Goal: Information Seeking & Learning: Learn about a topic

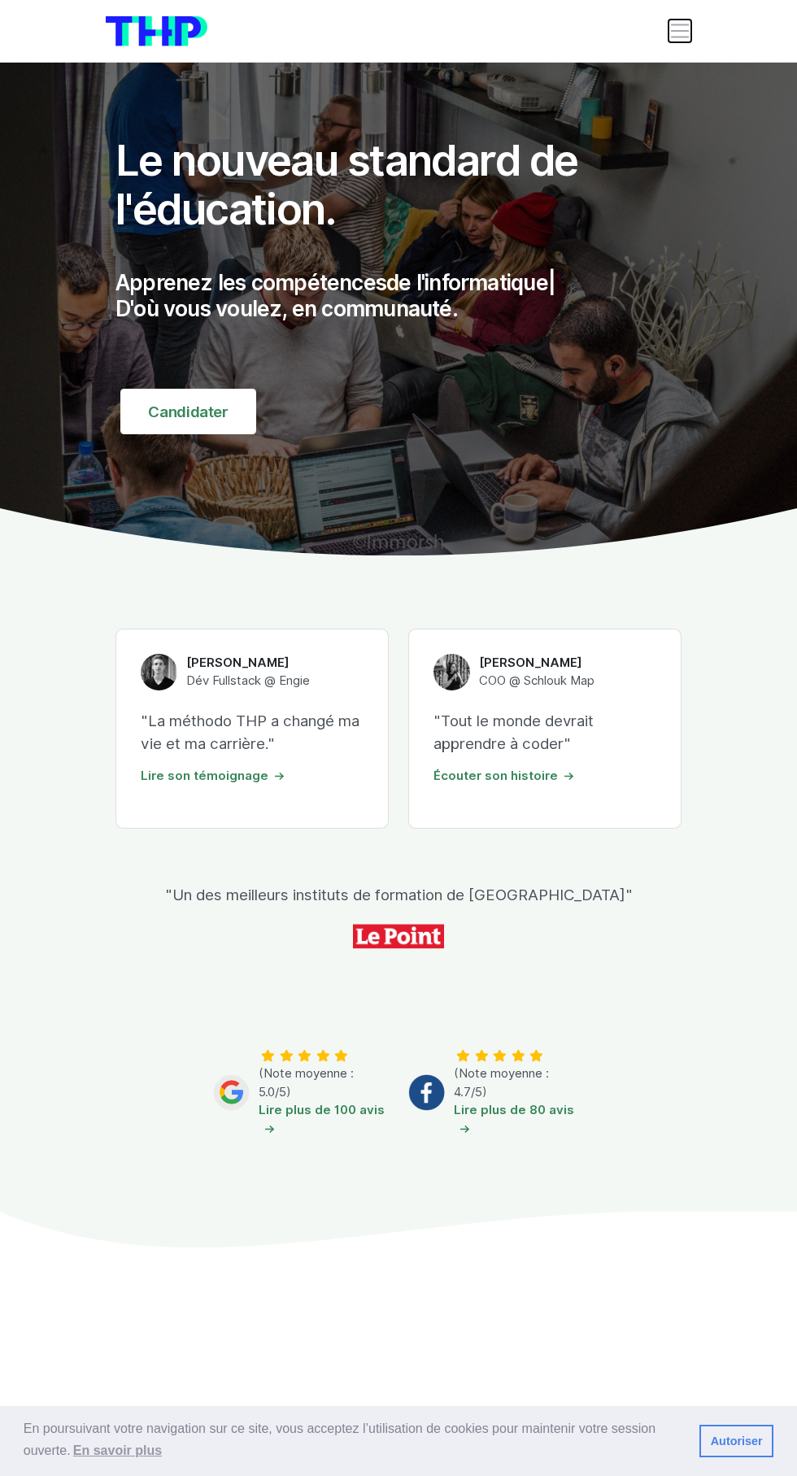
click at [686, 24] on span "Toggle navigation" at bounding box center [680, 31] width 23 height 23
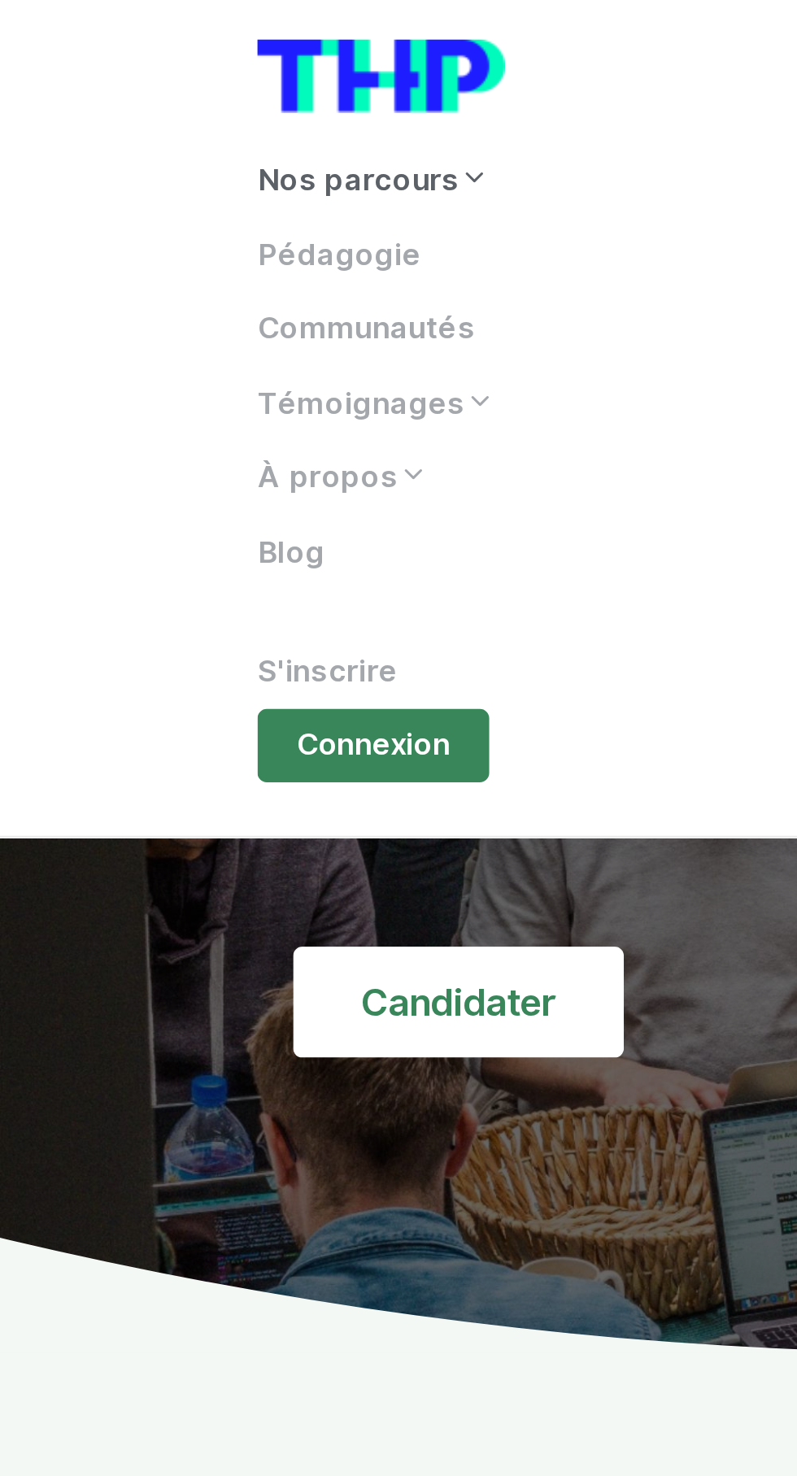
click at [185, 72] on link "Nos parcours" at bounding box center [399, 74] width 586 height 31
click at [179, 72] on link "Nos parcours" at bounding box center [399, 74] width 586 height 31
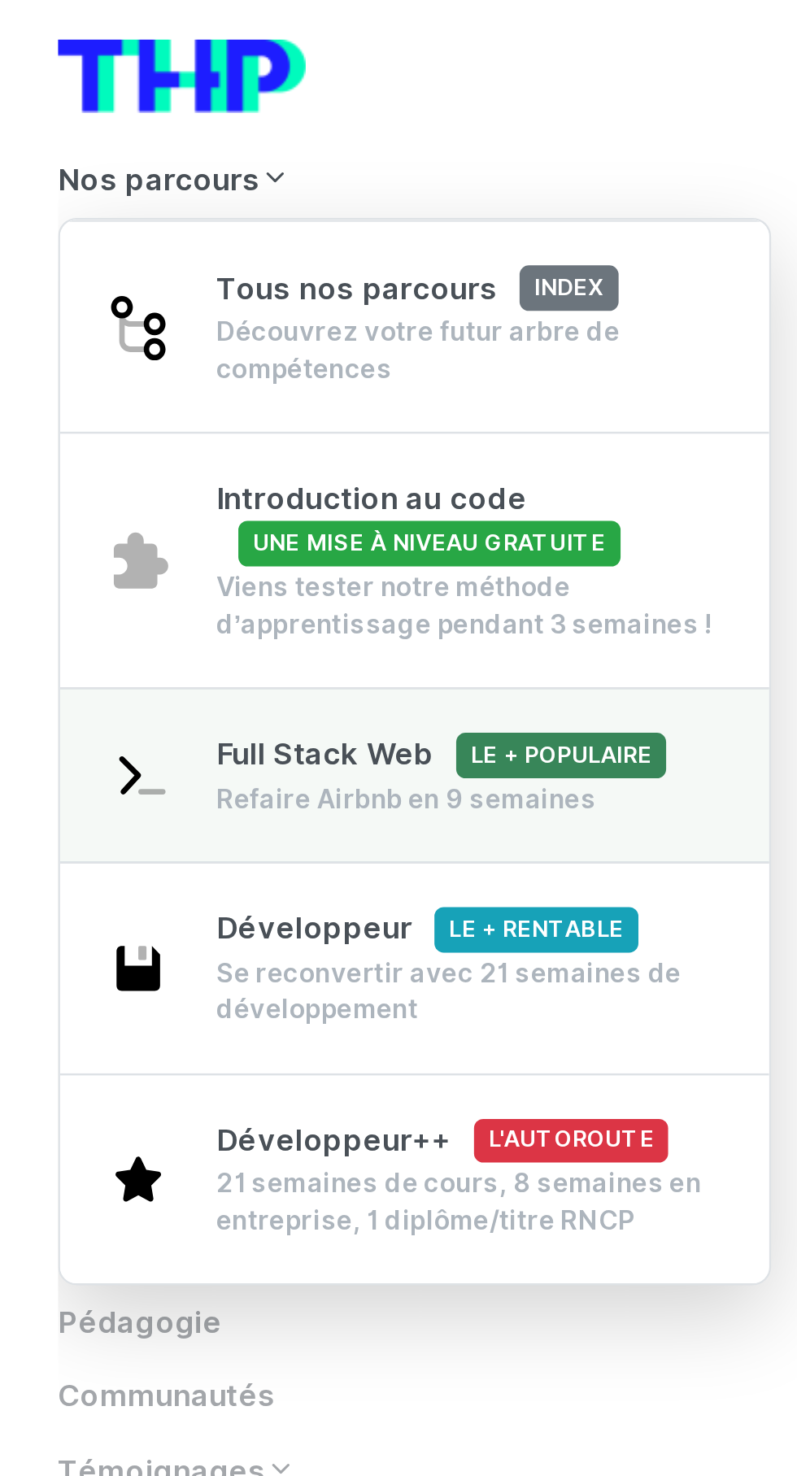
click at [237, 308] on span "Full Stack Web Le + populaire" at bounding box center [263, 310] width 185 height 15
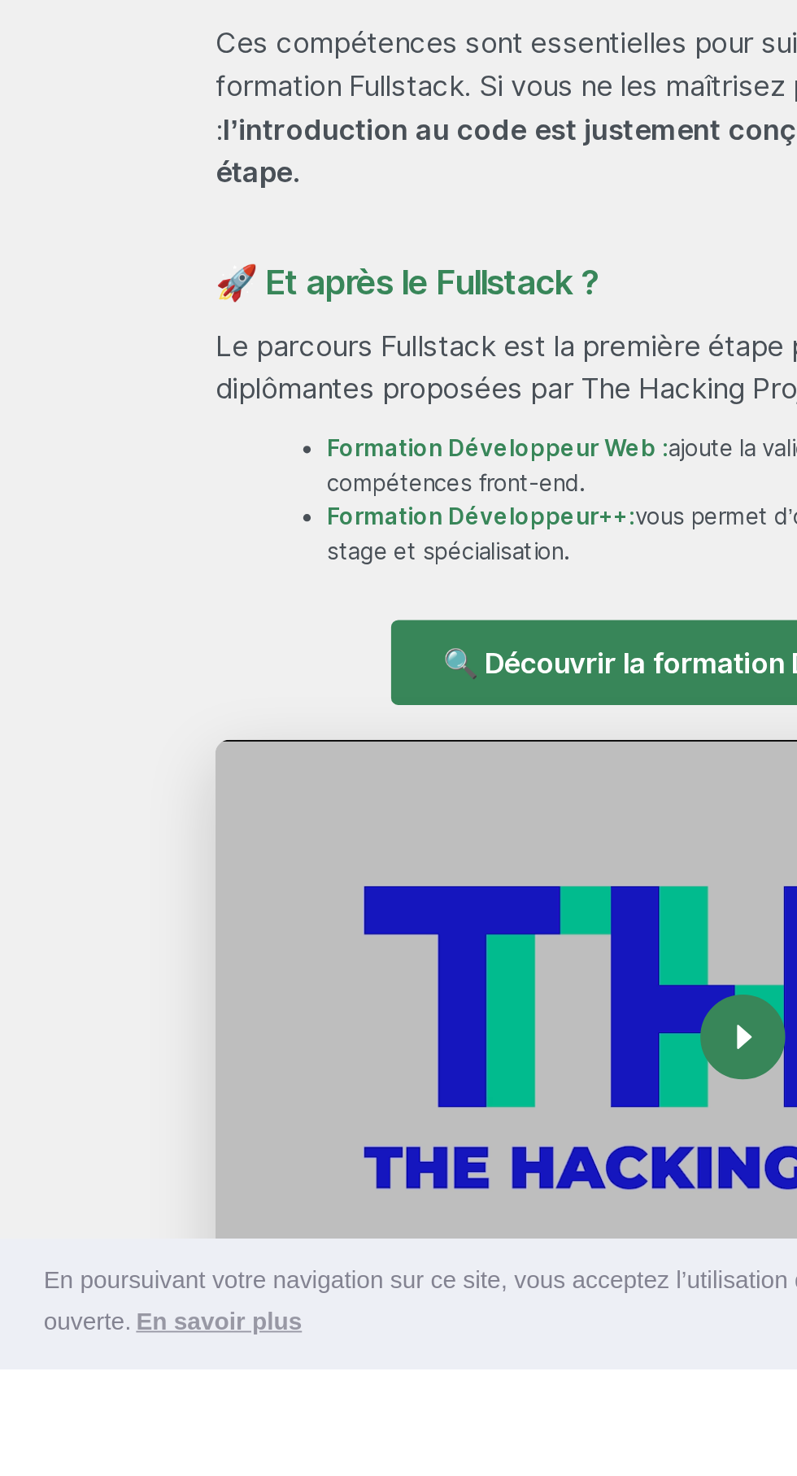
scroll to position [944, 0]
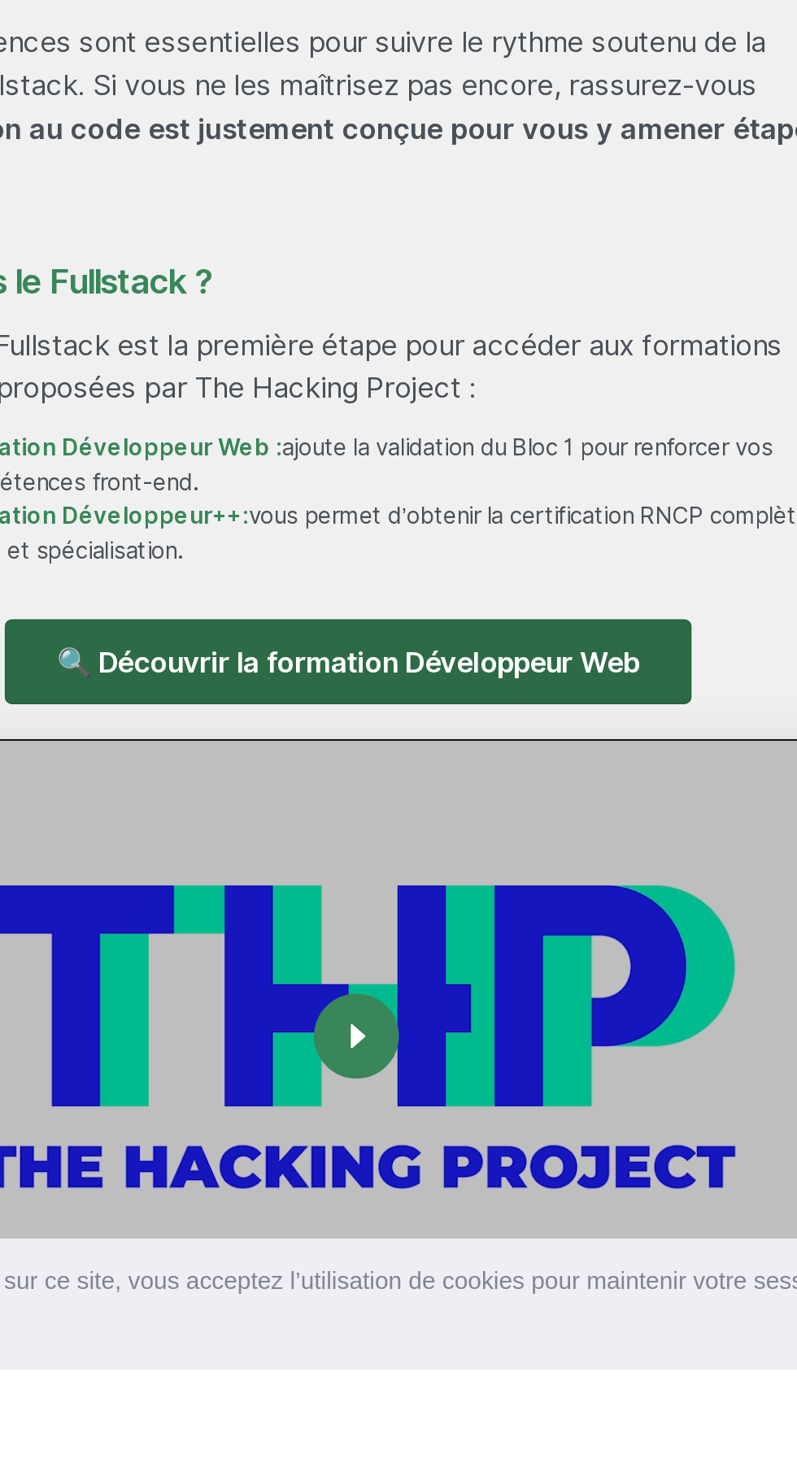
click at [509, 1119] on link "🔍 Découvrir la formation Développeur Web" at bounding box center [394, 1097] width 369 height 46
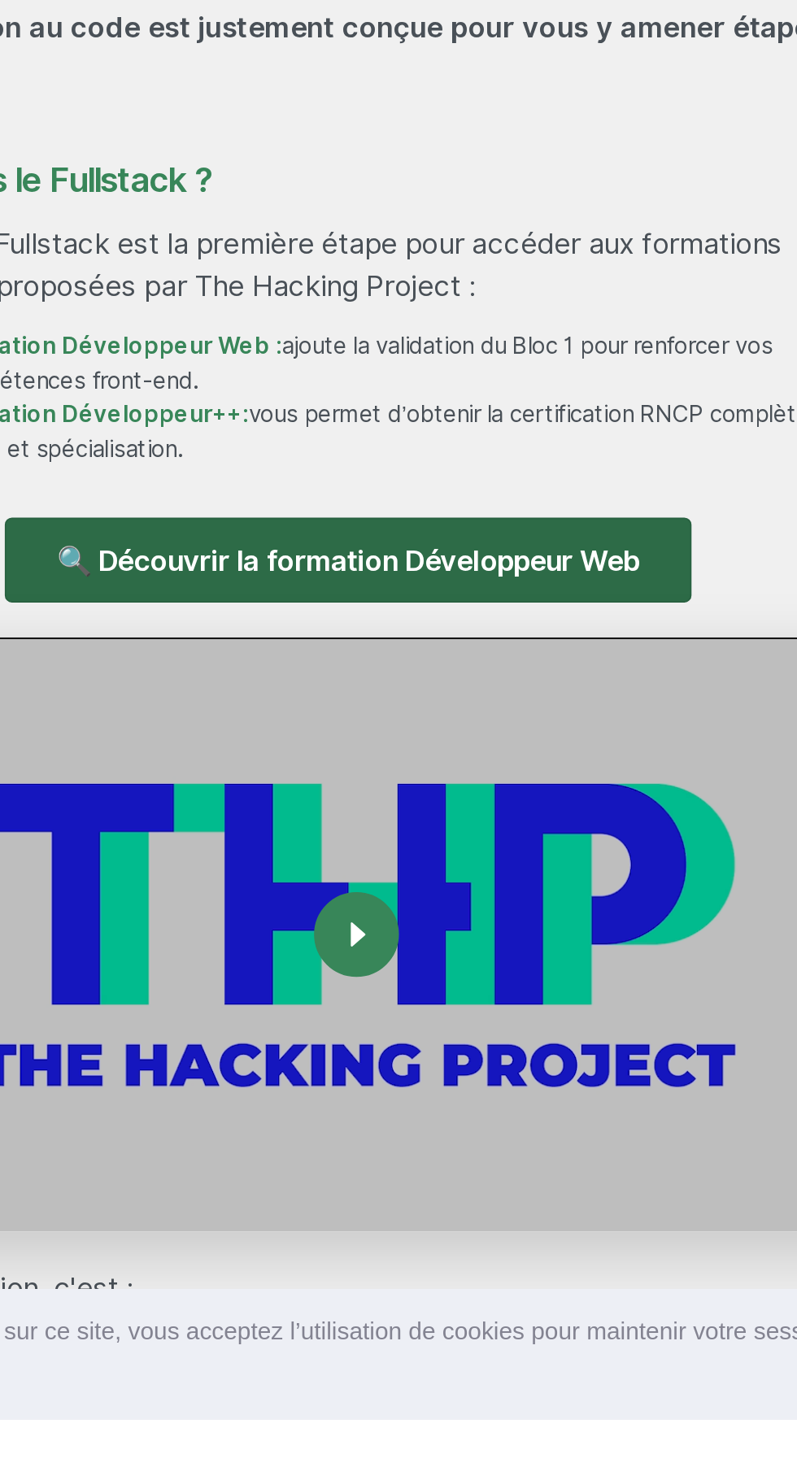
scroll to position [1118, 0]
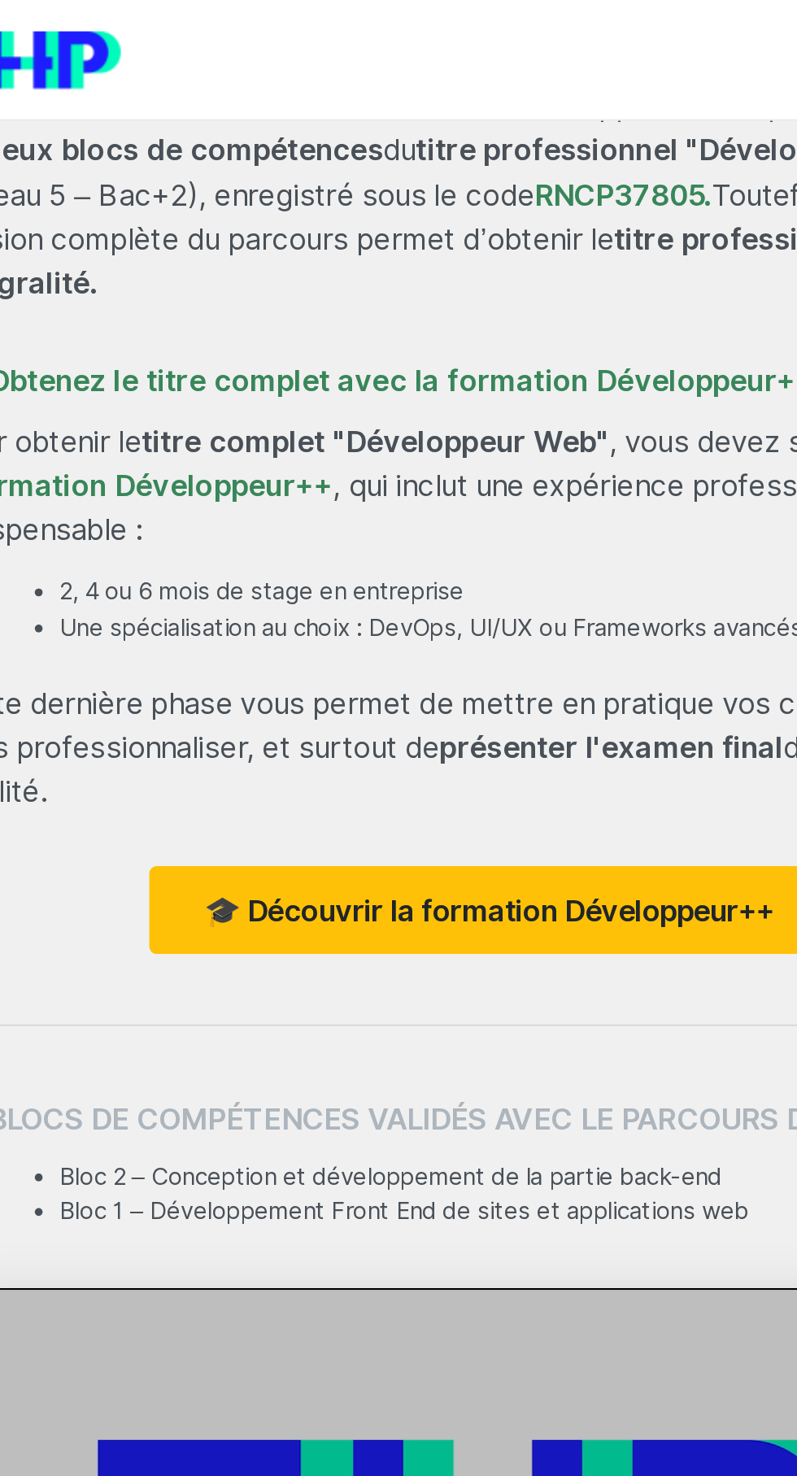
scroll to position [1662, 0]
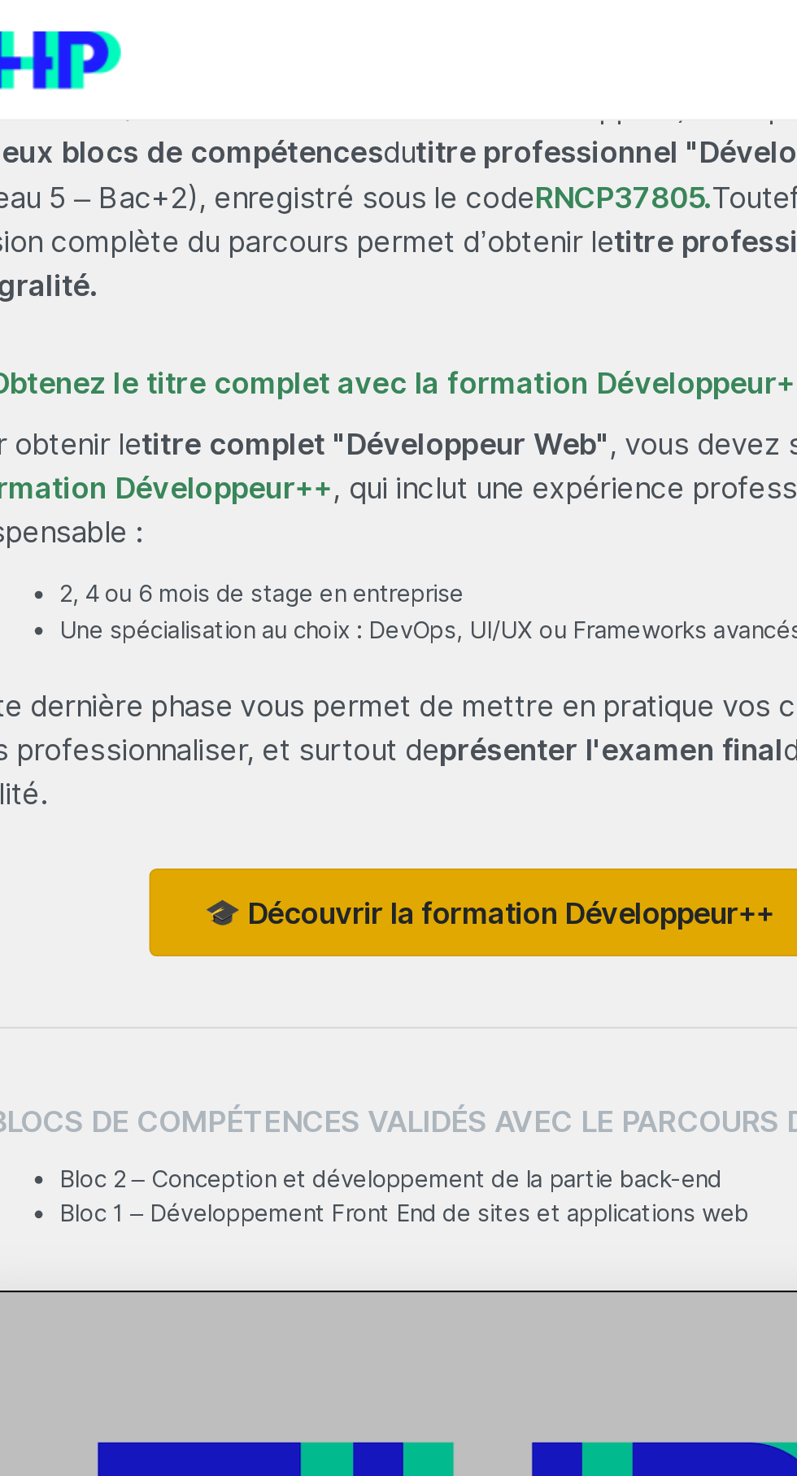
click at [425, 496] on link "🎓 Découvrir la formation Développeur++" at bounding box center [398, 474] width 352 height 46
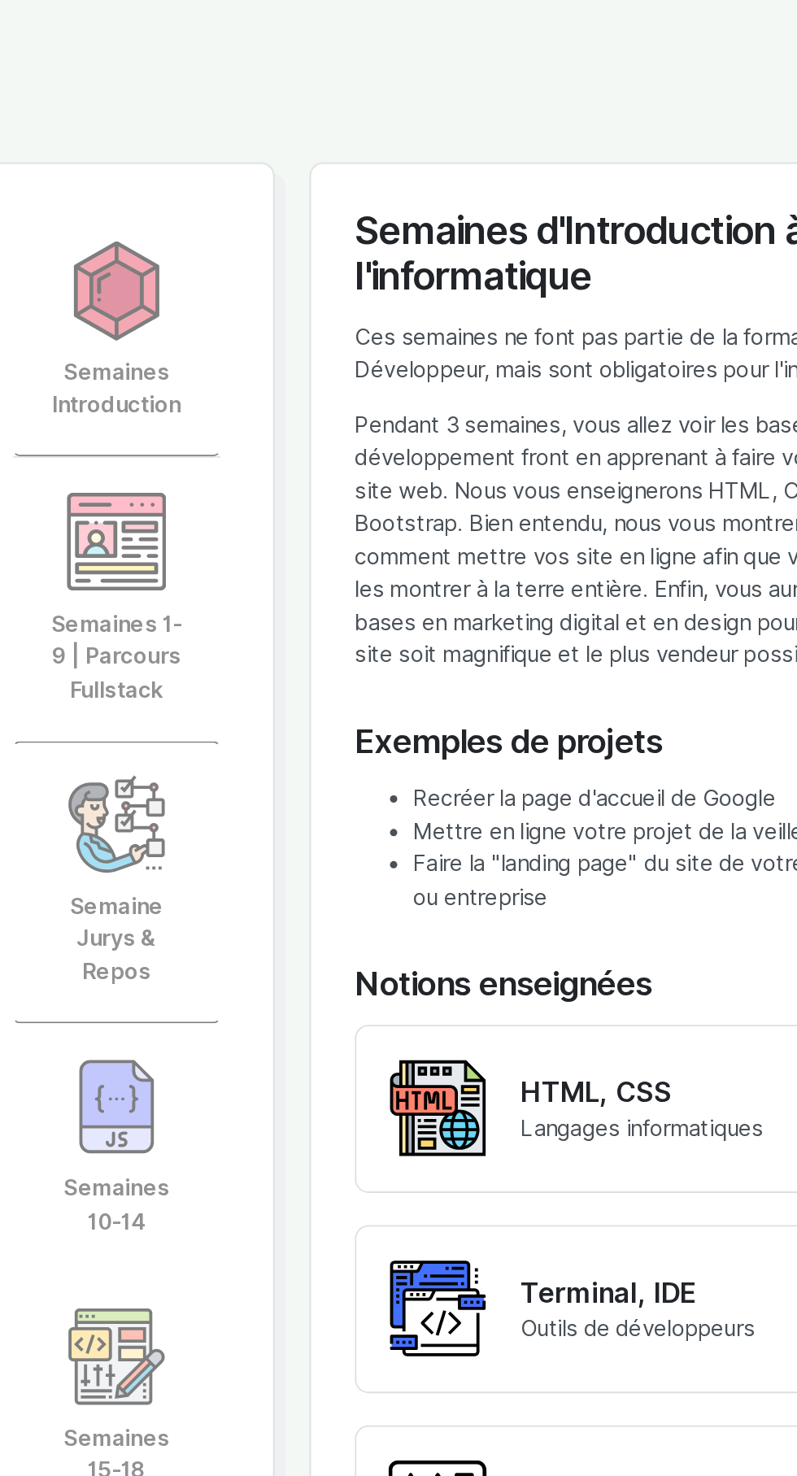
scroll to position [3733, 0]
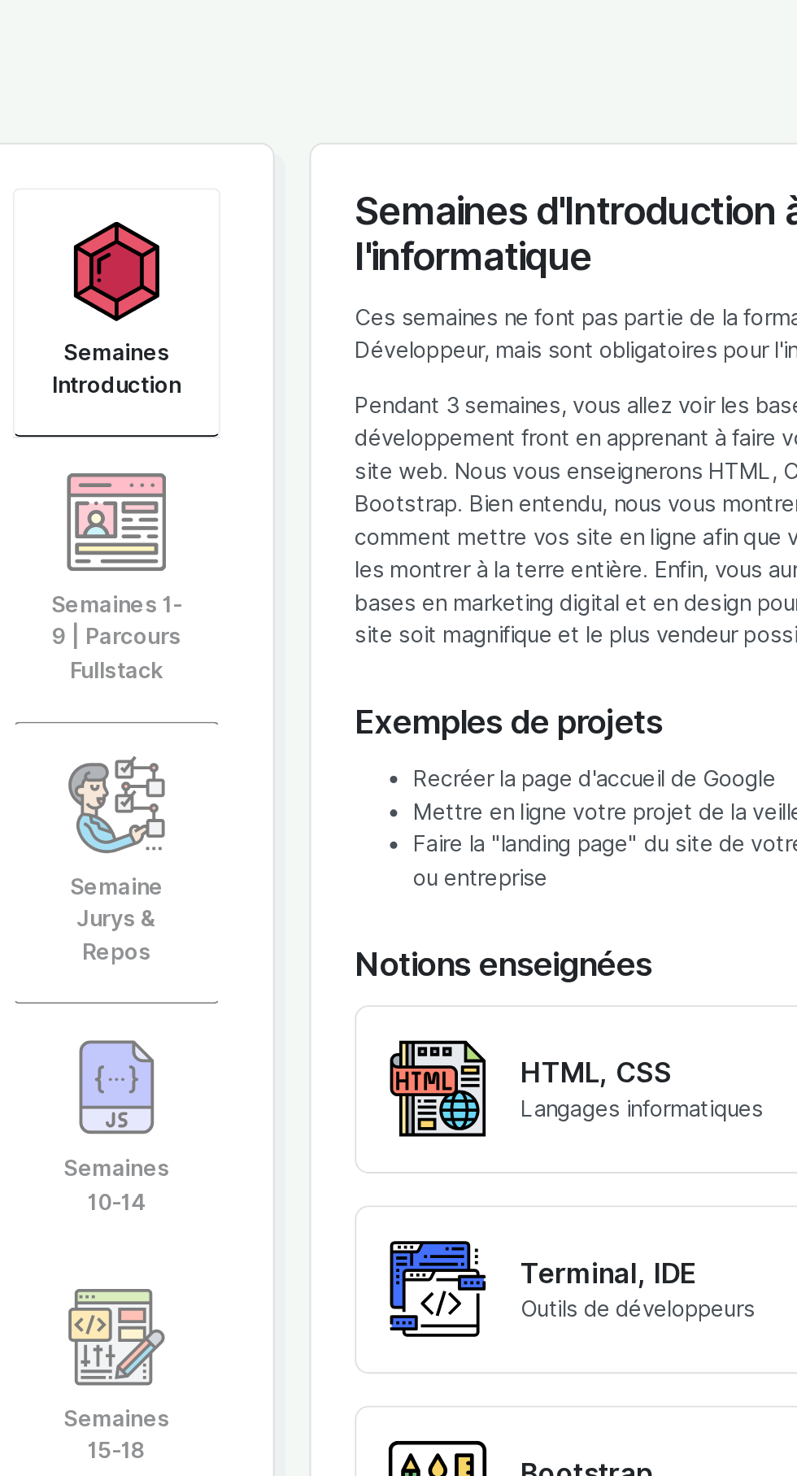
click at [229, 369] on link "Semaines Introduction" at bounding box center [204, 344] width 116 height 139
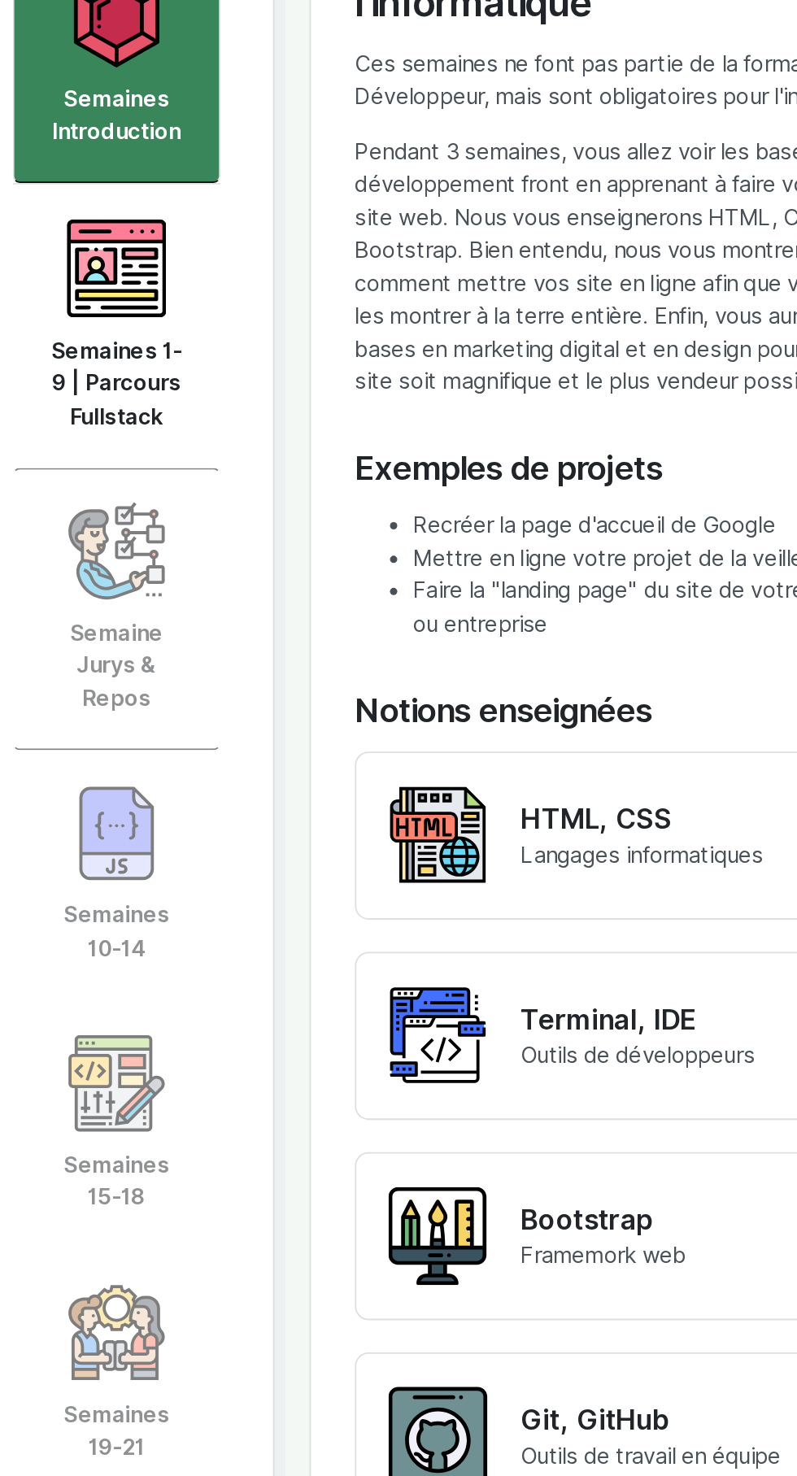
click at [232, 510] on link "Semaines 1-9 | Parcours Fullstack" at bounding box center [204, 492] width 116 height 157
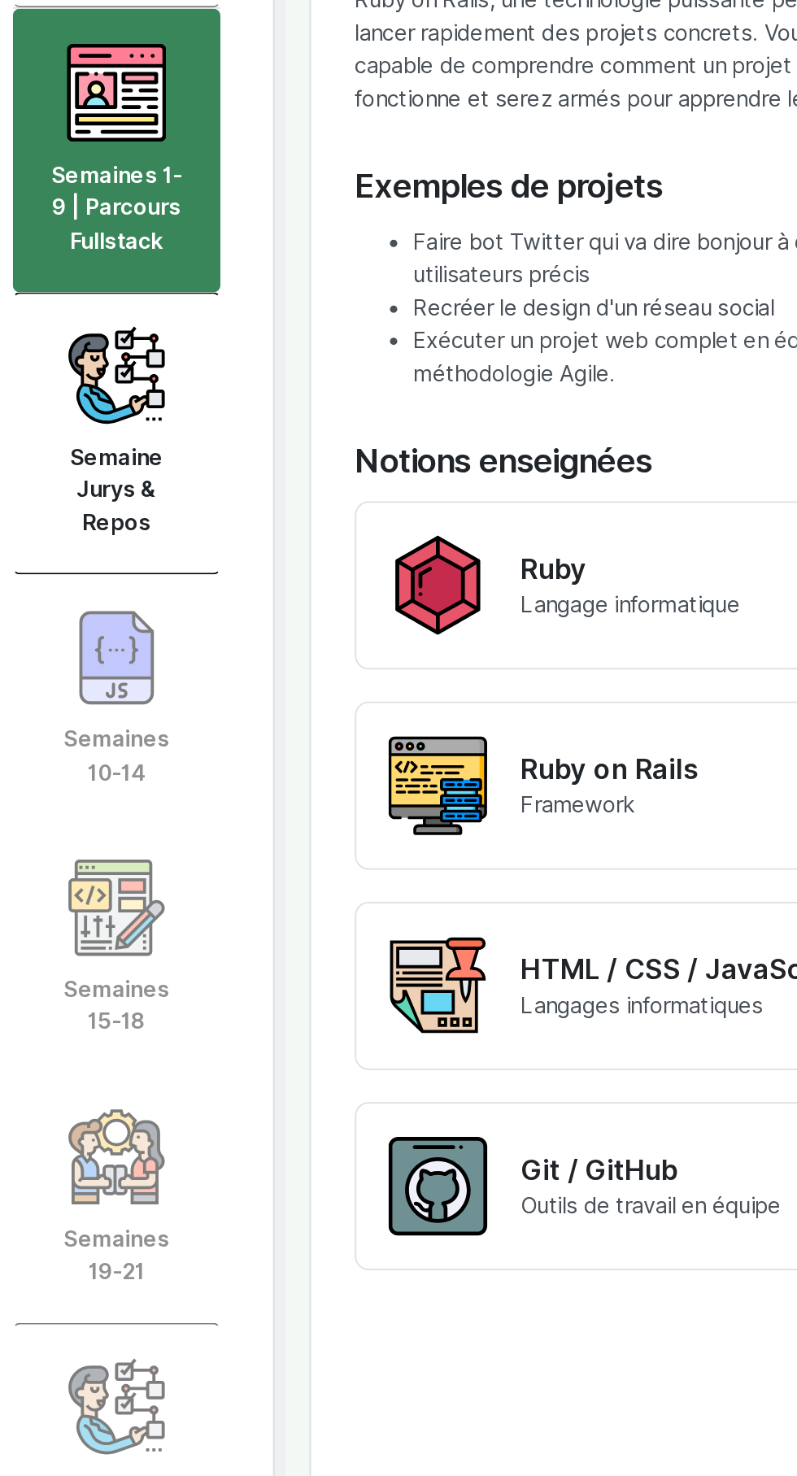
click at [227, 666] on link "Semaine Jurys & Repos" at bounding box center [204, 650] width 116 height 157
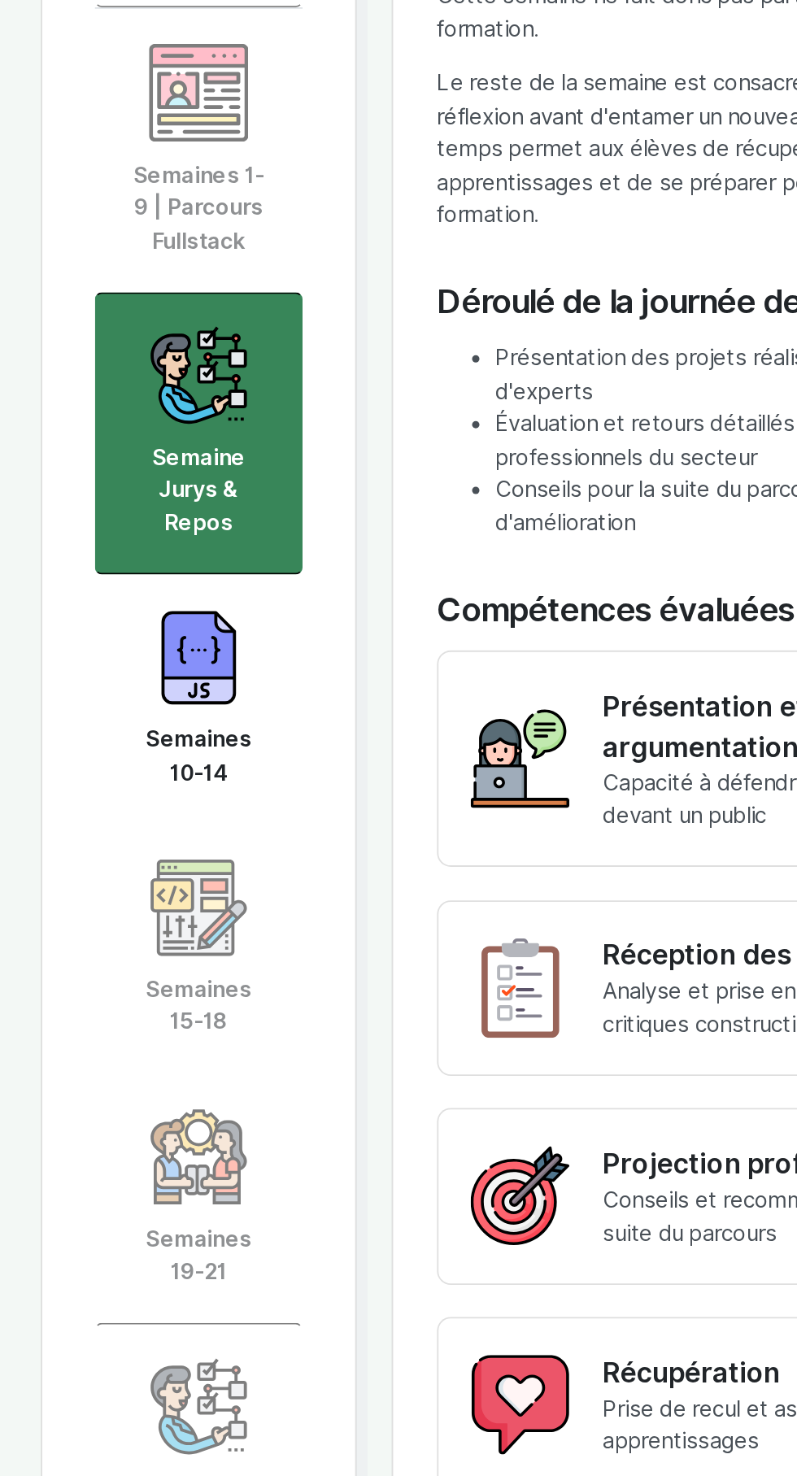
click at [224, 788] on img at bounding box center [203, 775] width 55 height 55
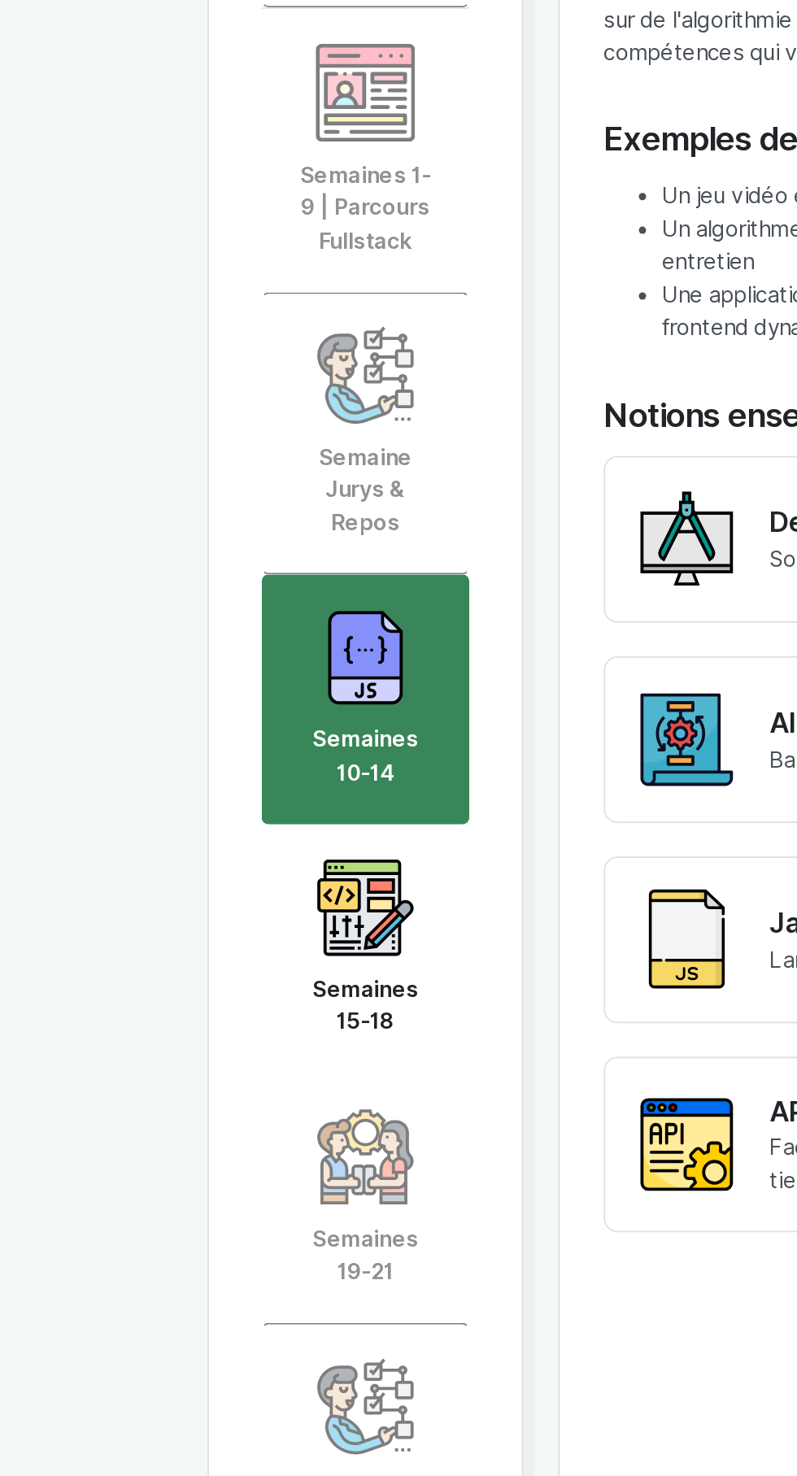
click at [223, 910] on img at bounding box center [203, 914] width 55 height 55
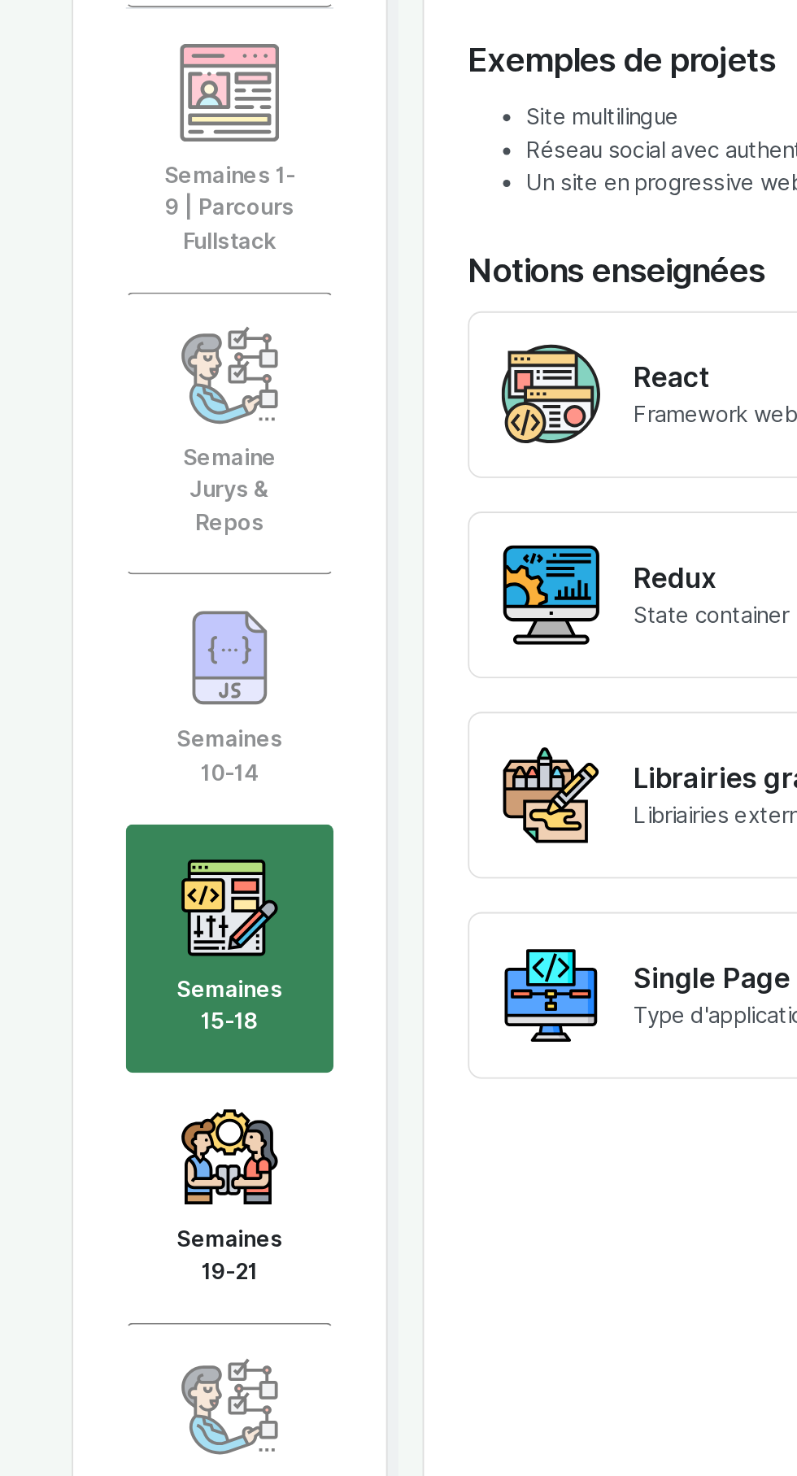
click at [224, 1069] on img at bounding box center [203, 1053] width 55 height 55
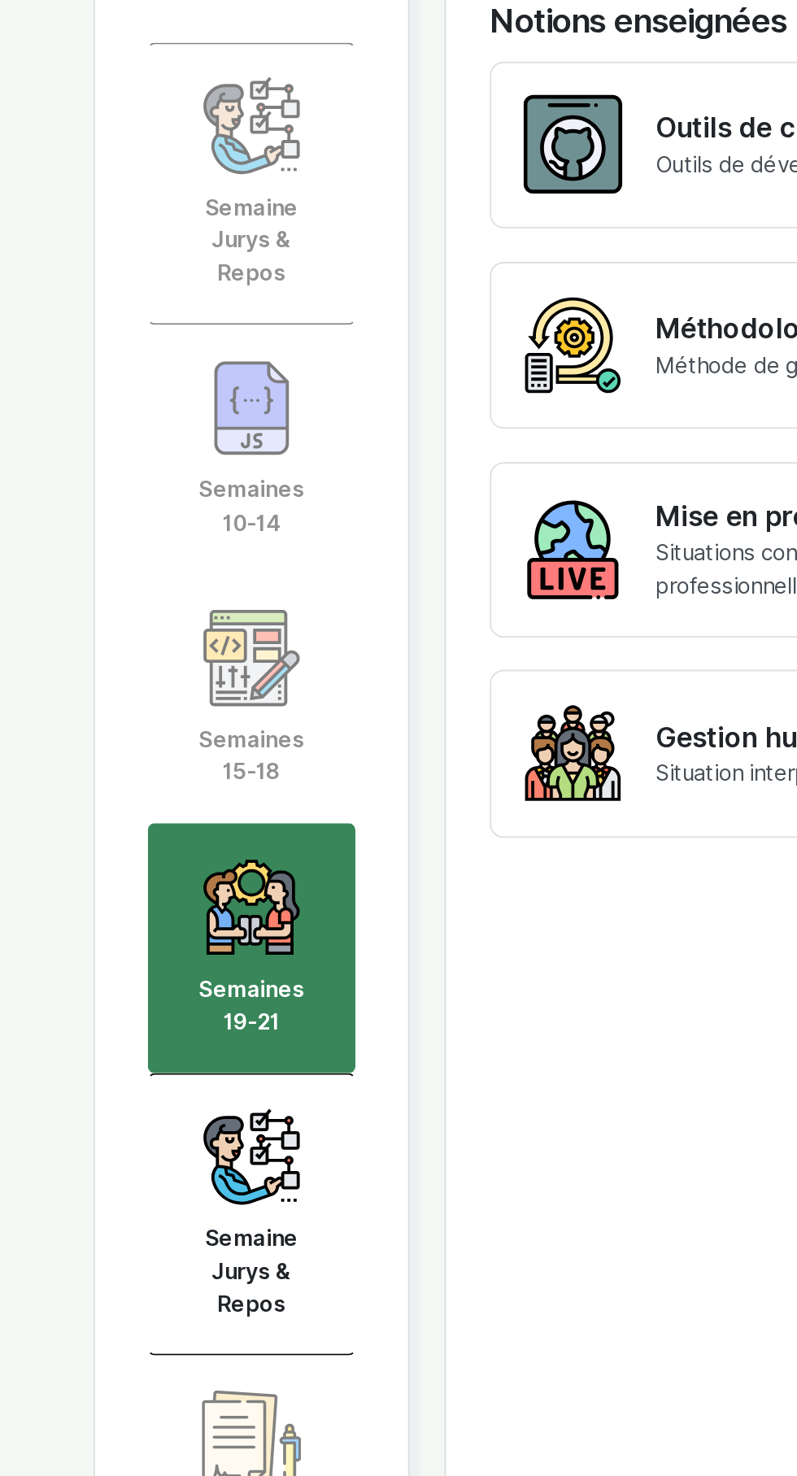
click at [232, 1204] on link "Semaine Jurys & Repos" at bounding box center [204, 1223] width 116 height 157
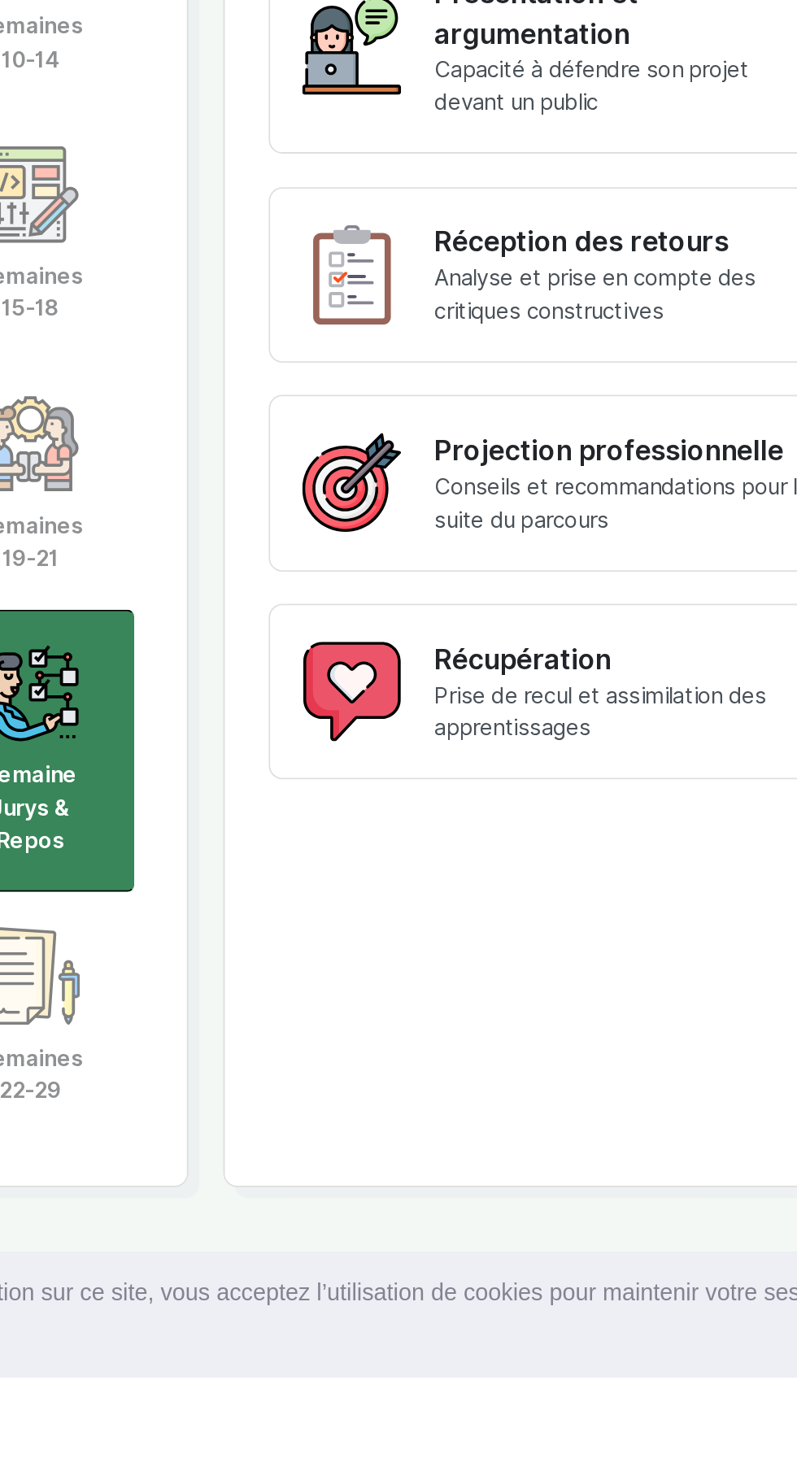
scroll to position [3831, 0]
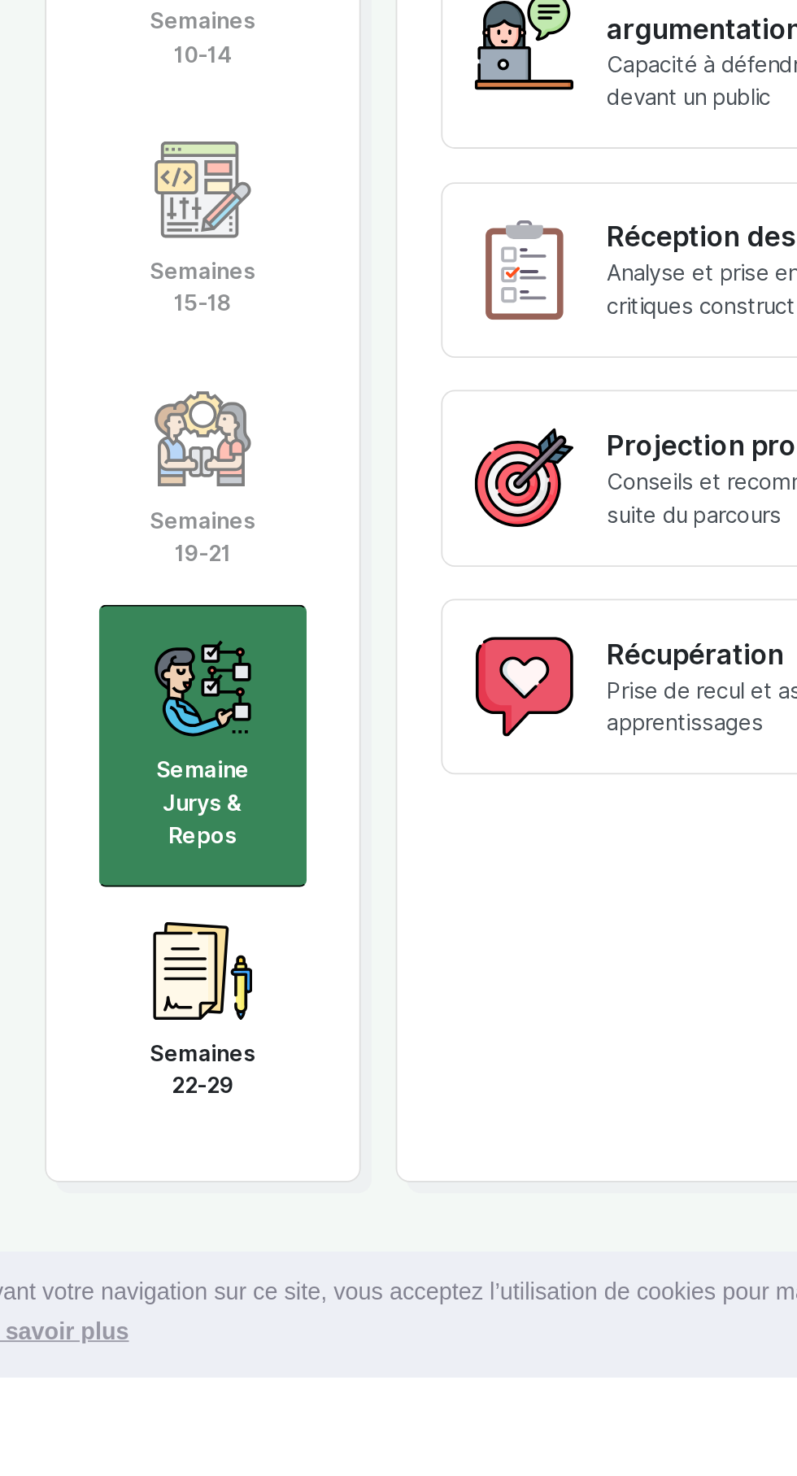
click at [233, 1270] on link "Semaines 22-29" at bounding box center [204, 1273] width 116 height 139
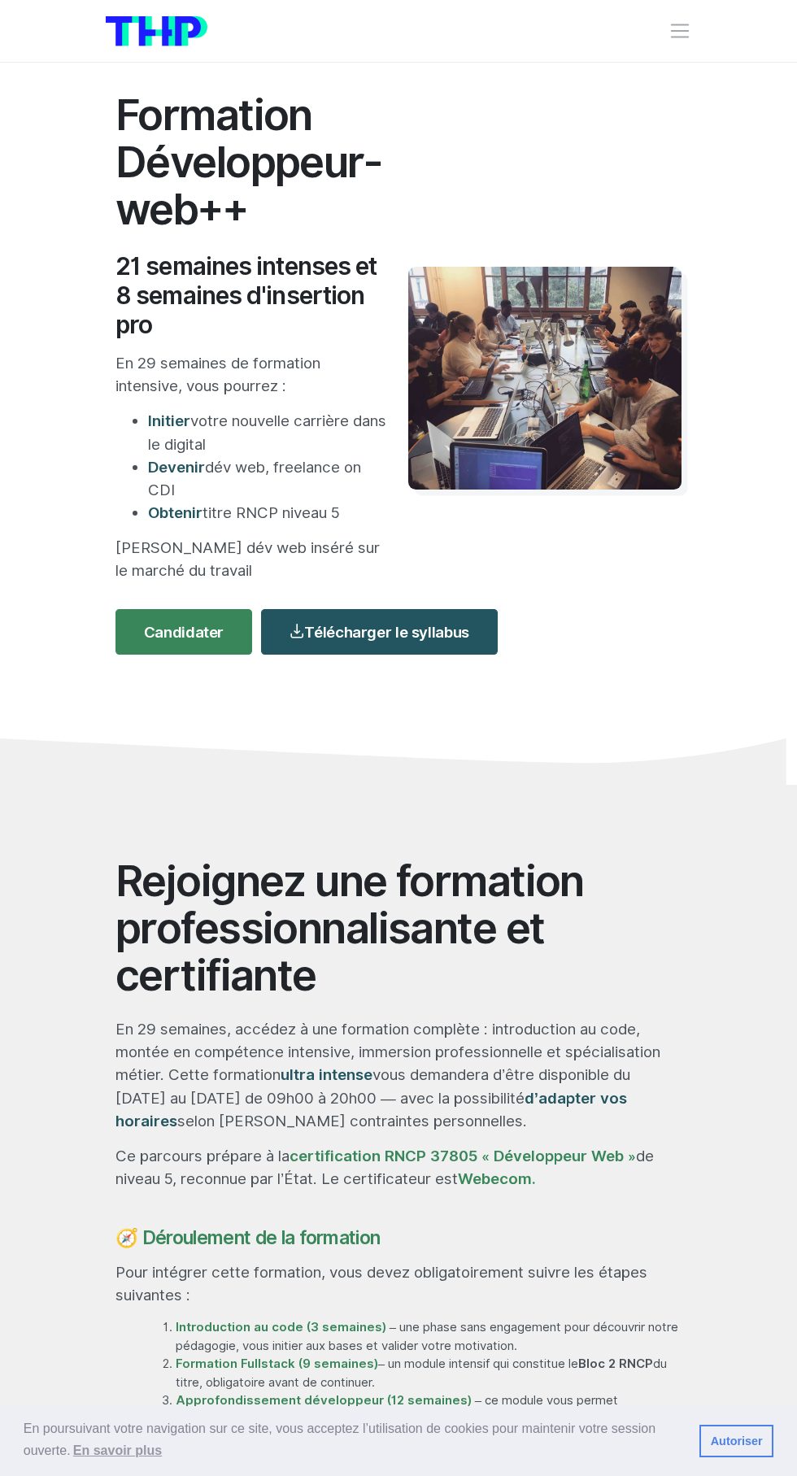
scroll to position [0, 0]
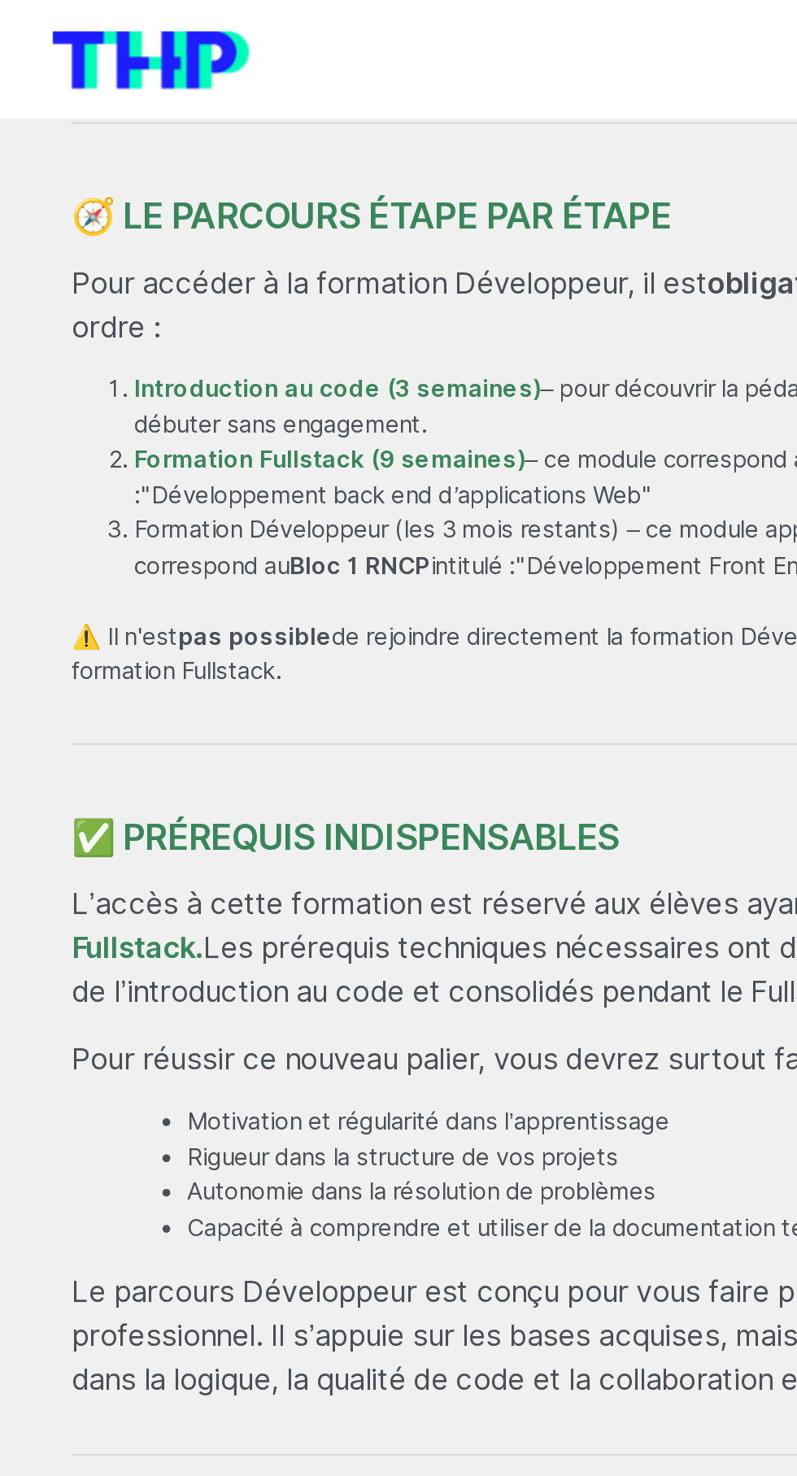
scroll to position [866, 0]
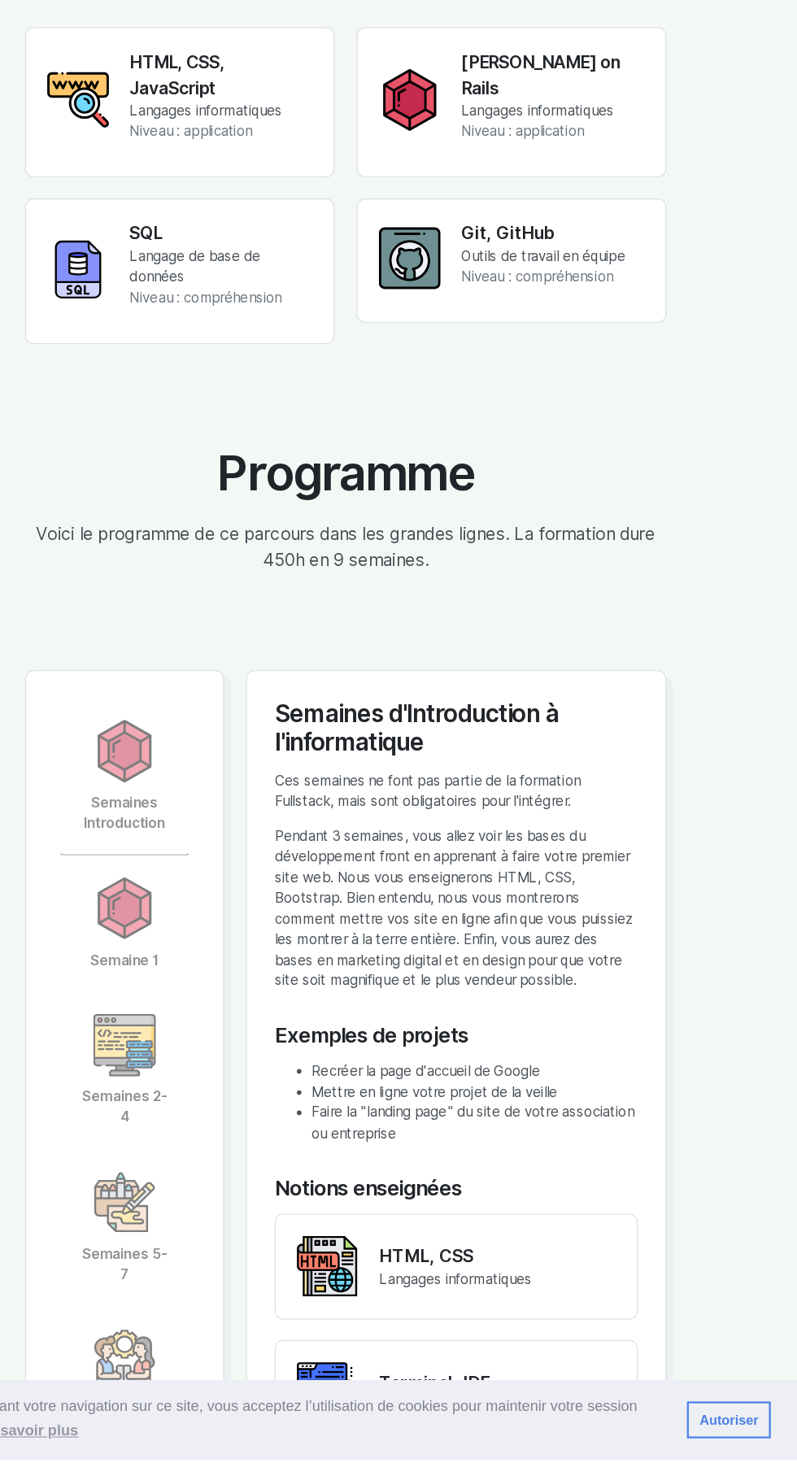
scroll to position [2810, 0]
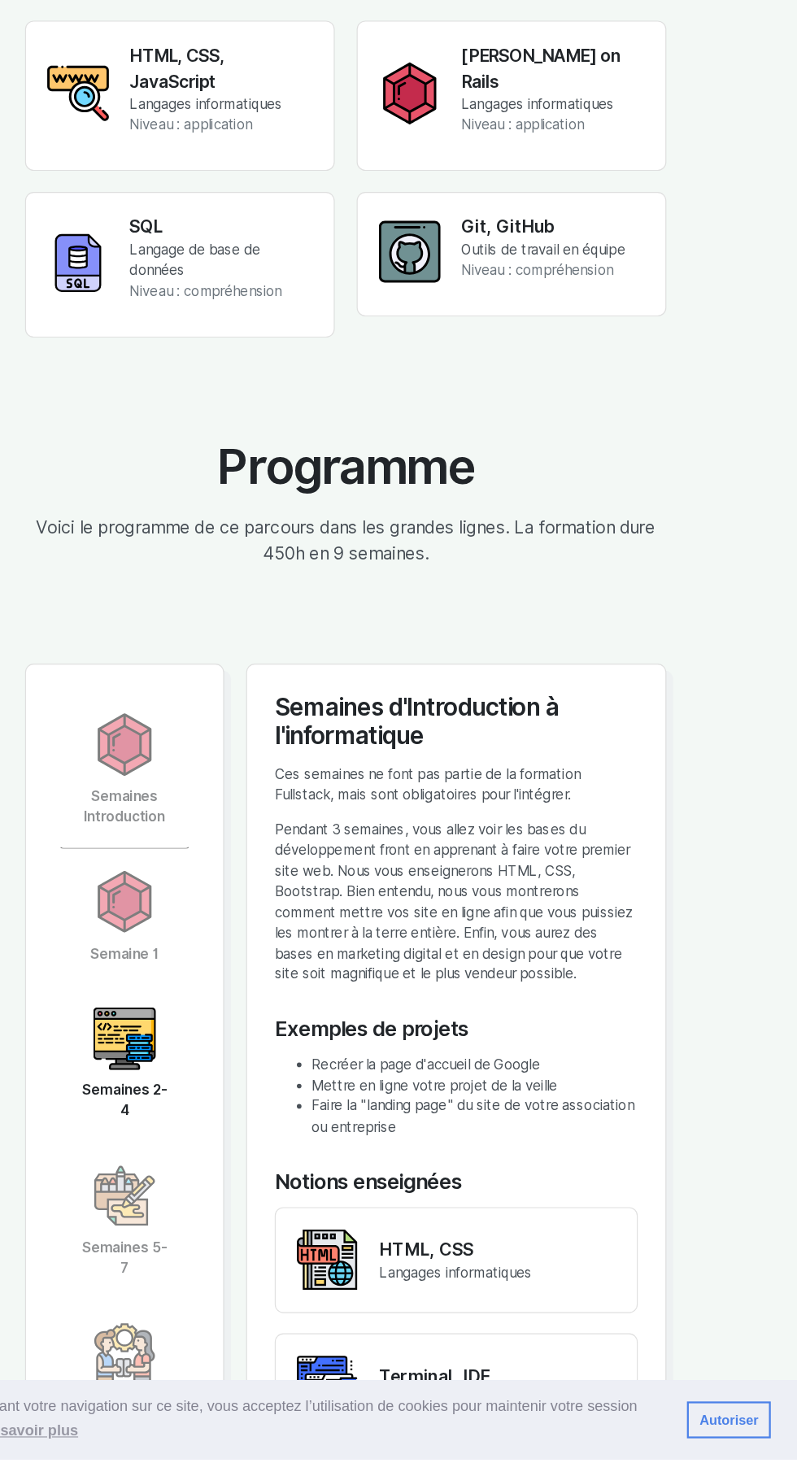
click at [225, 1132] on img at bounding box center [203, 1104] width 55 height 55
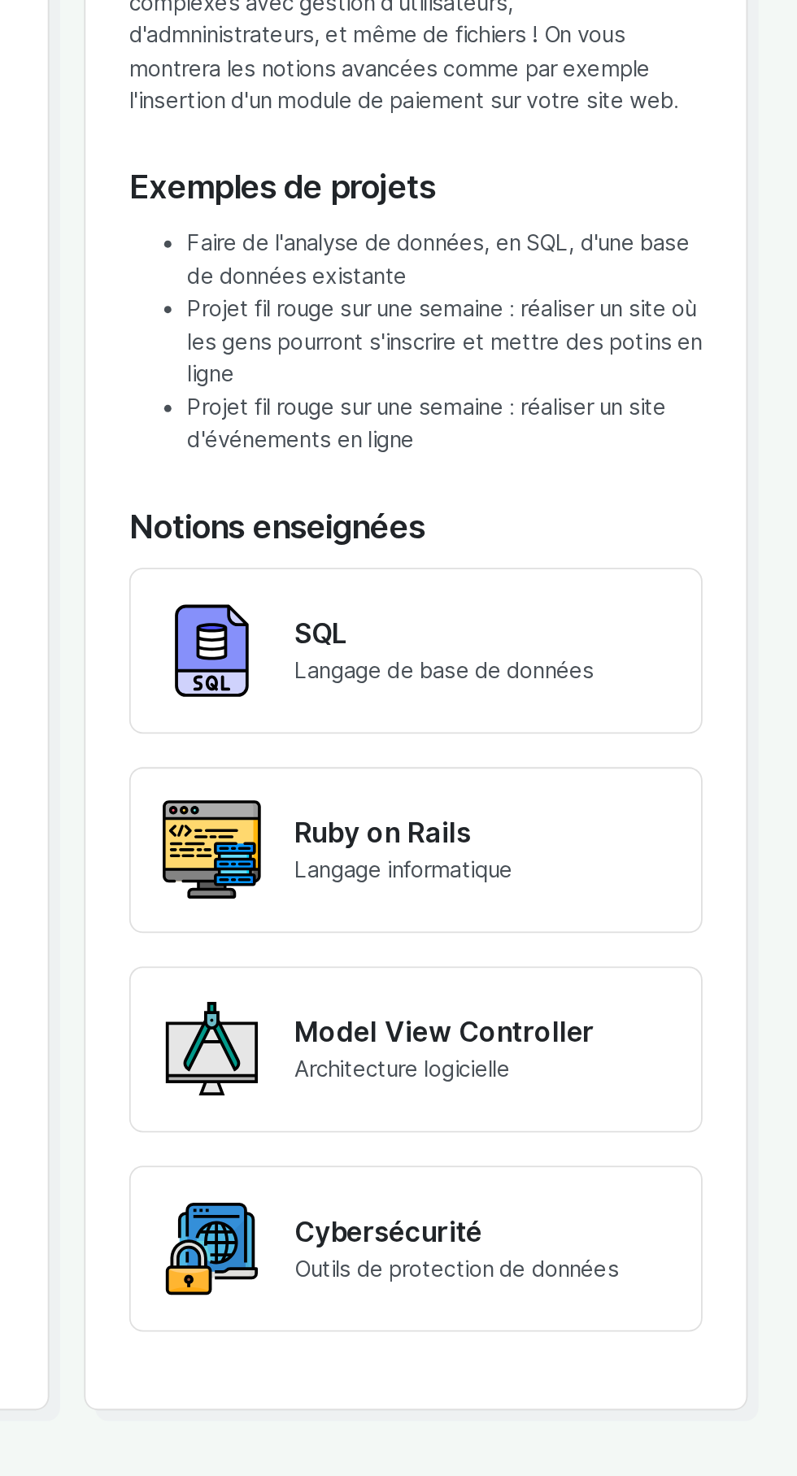
scroll to position [3369, 0]
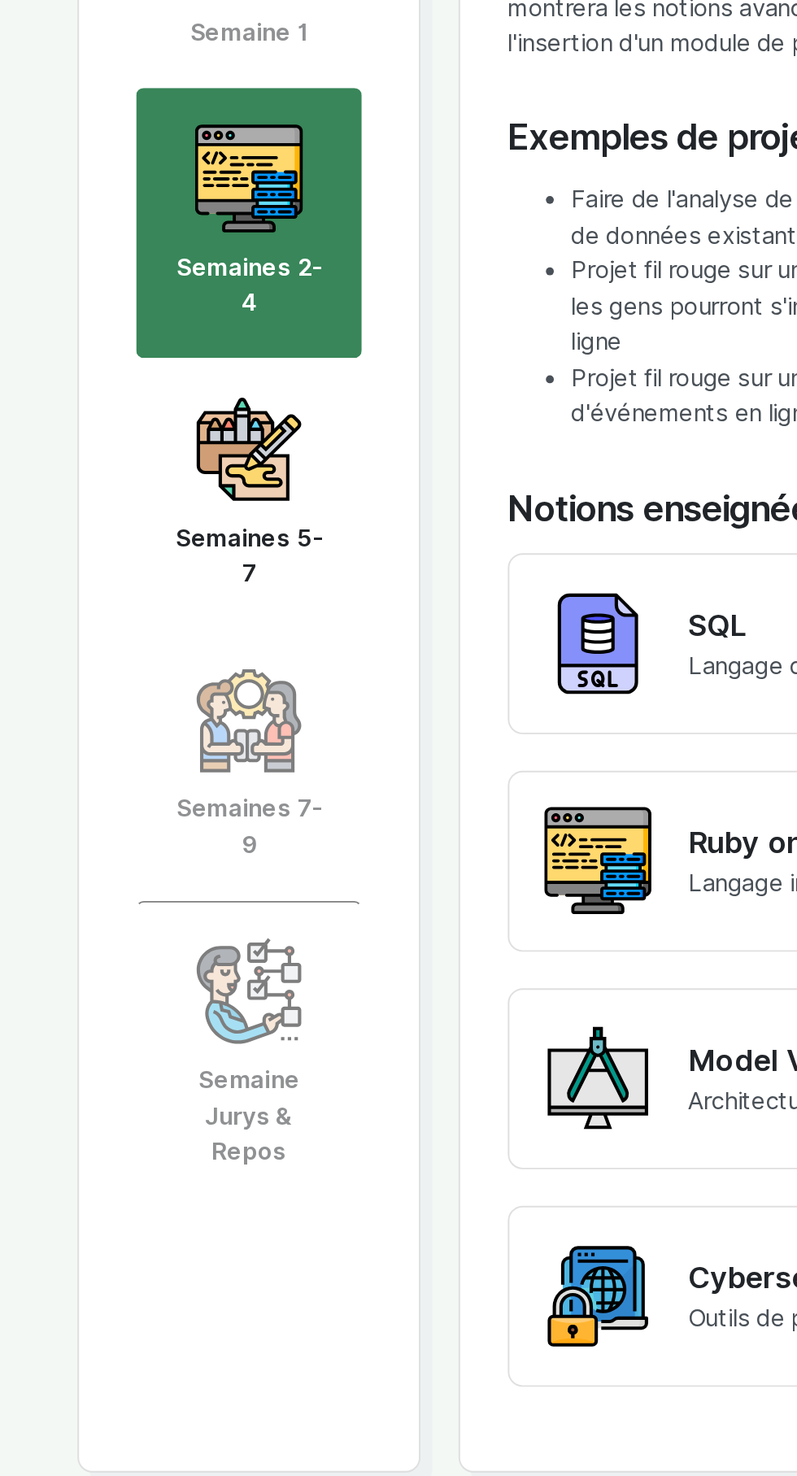
click at [229, 748] on link "Semaines 5-7" at bounding box center [204, 707] width 116 height 139
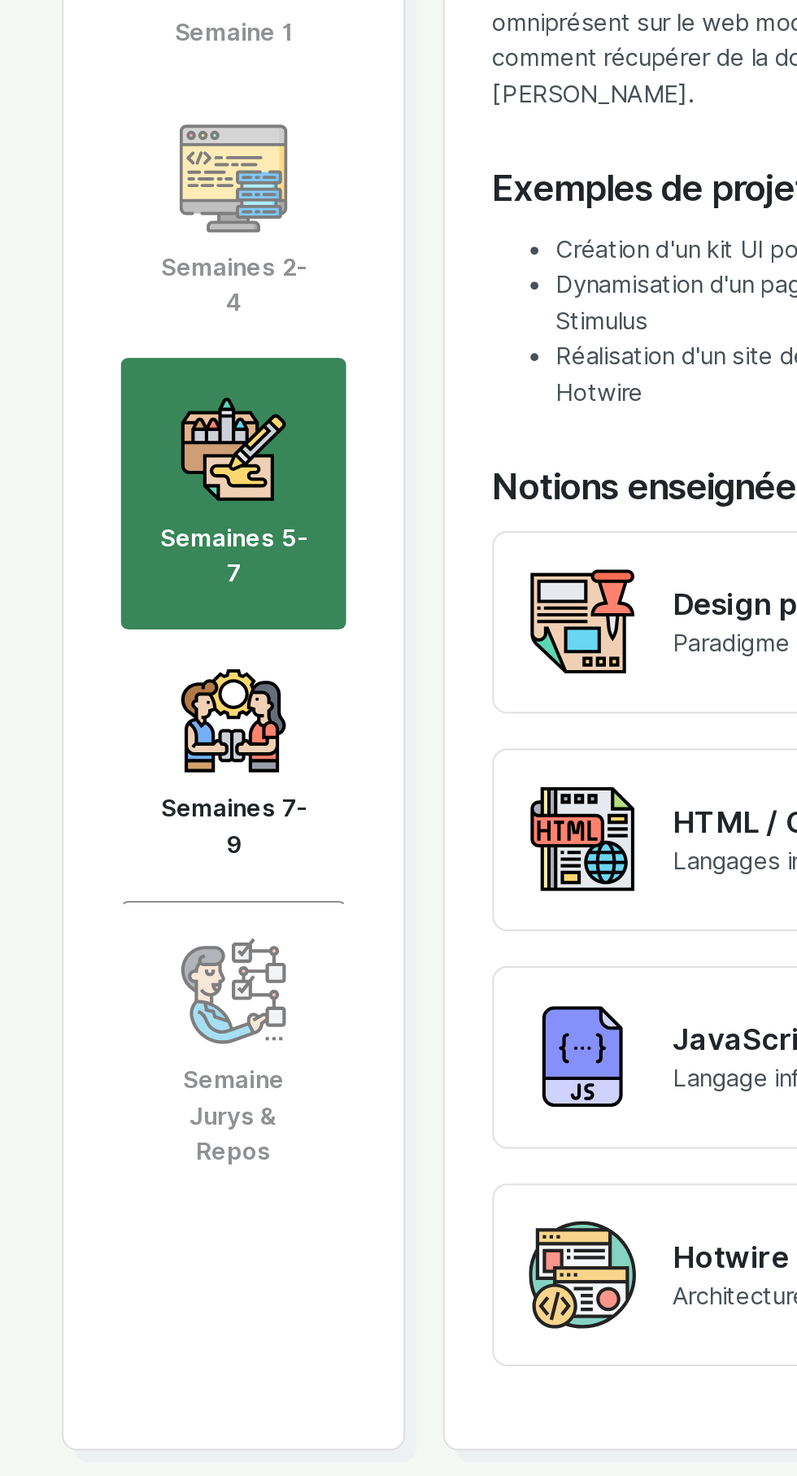
click at [238, 866] on link "Semaines 7-9" at bounding box center [204, 846] width 116 height 139
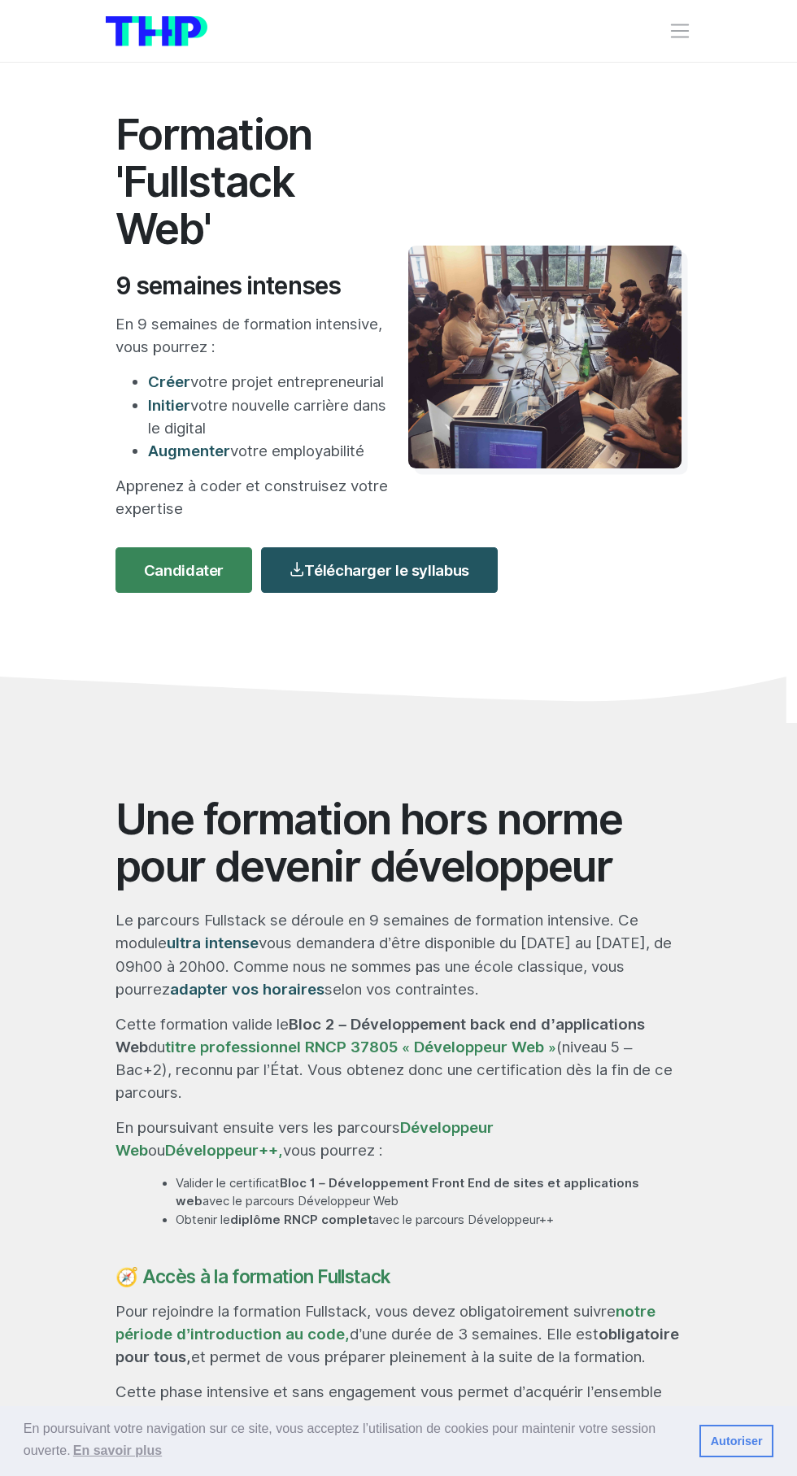
scroll to position [0, 0]
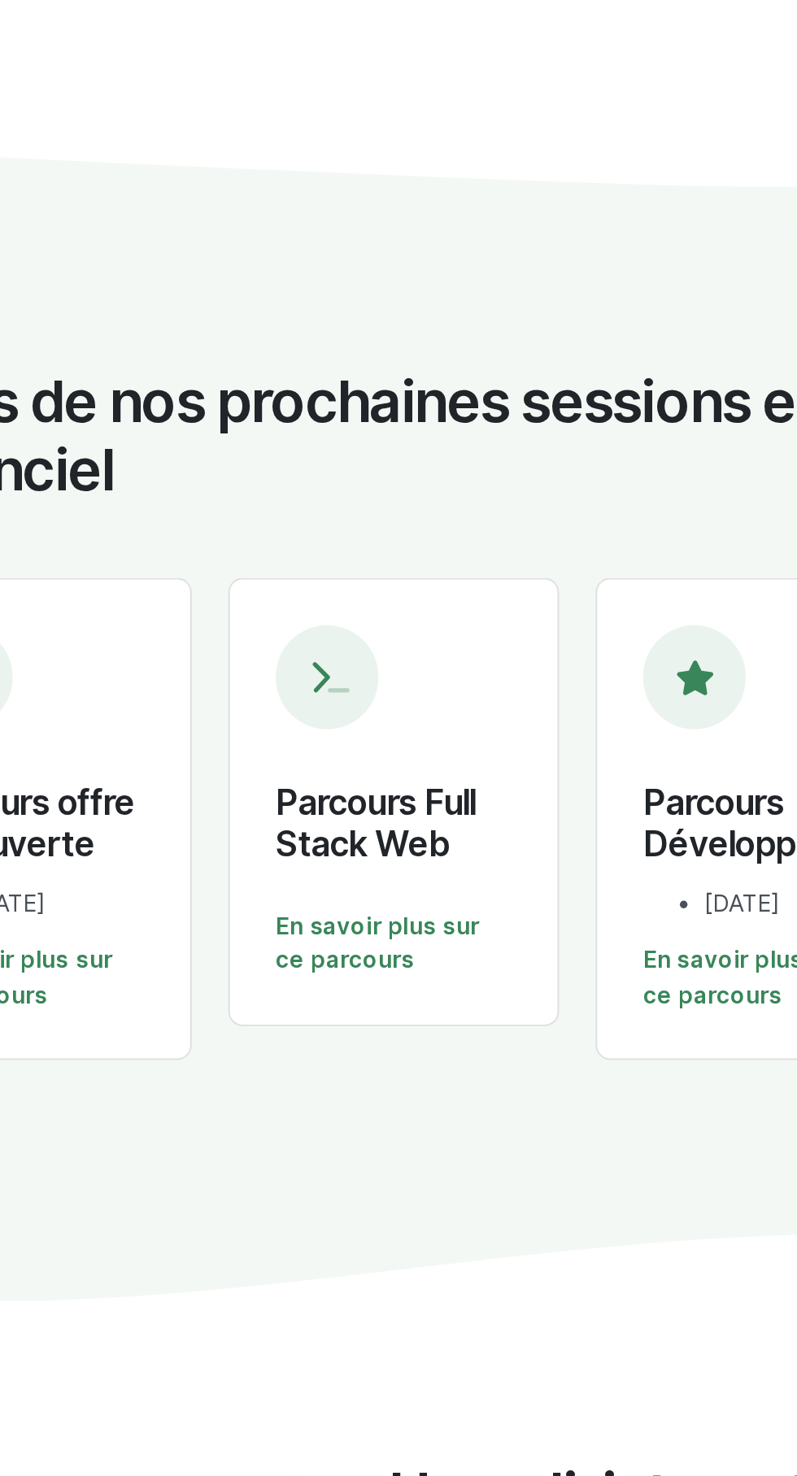
click at [392, 805] on div "Icon For Terminal Parcours Full Stack Web En savoir plus sur ce parcours" at bounding box center [399, 872] width 176 height 238
click at [384, 937] on link "En savoir plus sur ce parcours" at bounding box center [398, 948] width 125 height 37
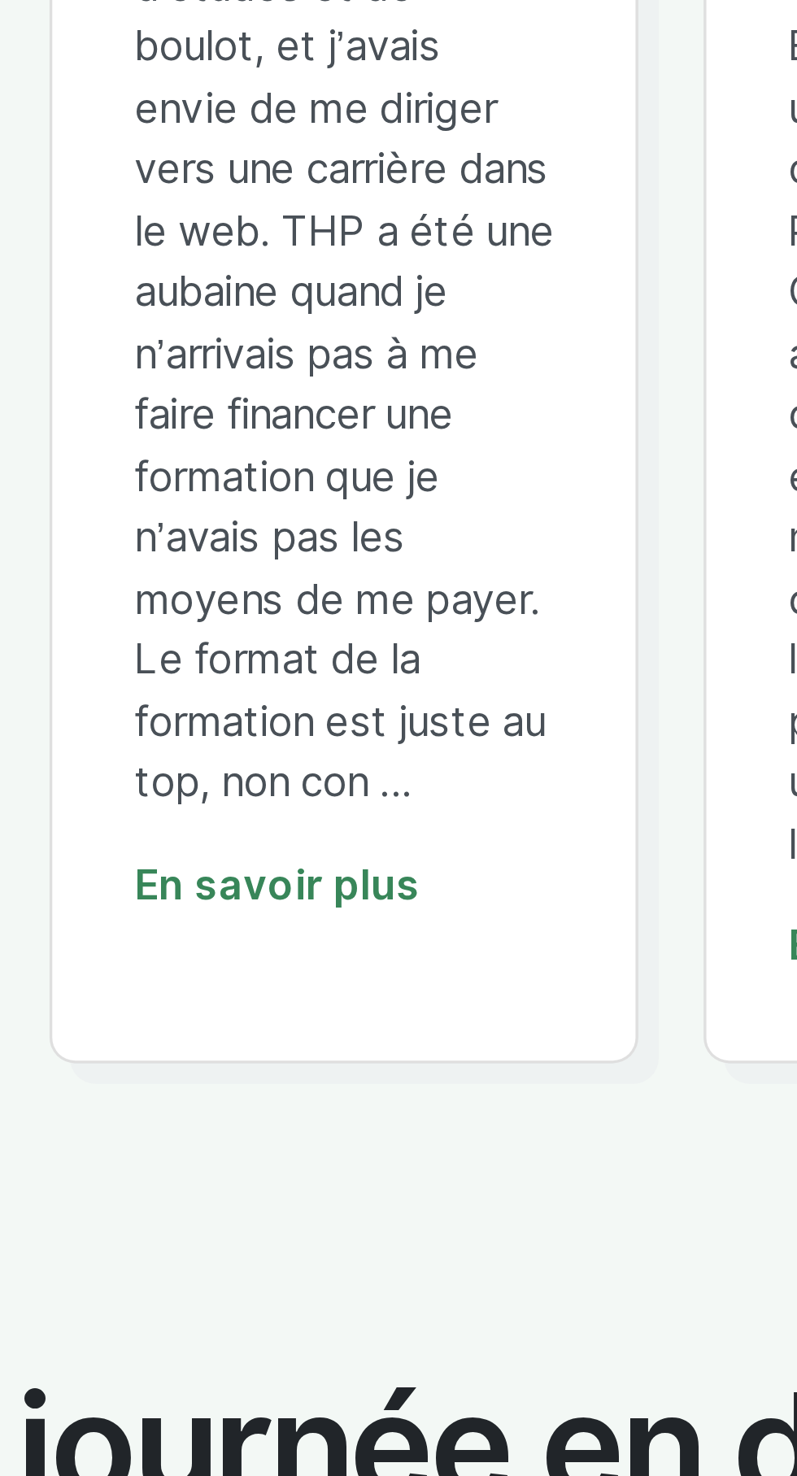
scroll to position [4582, 0]
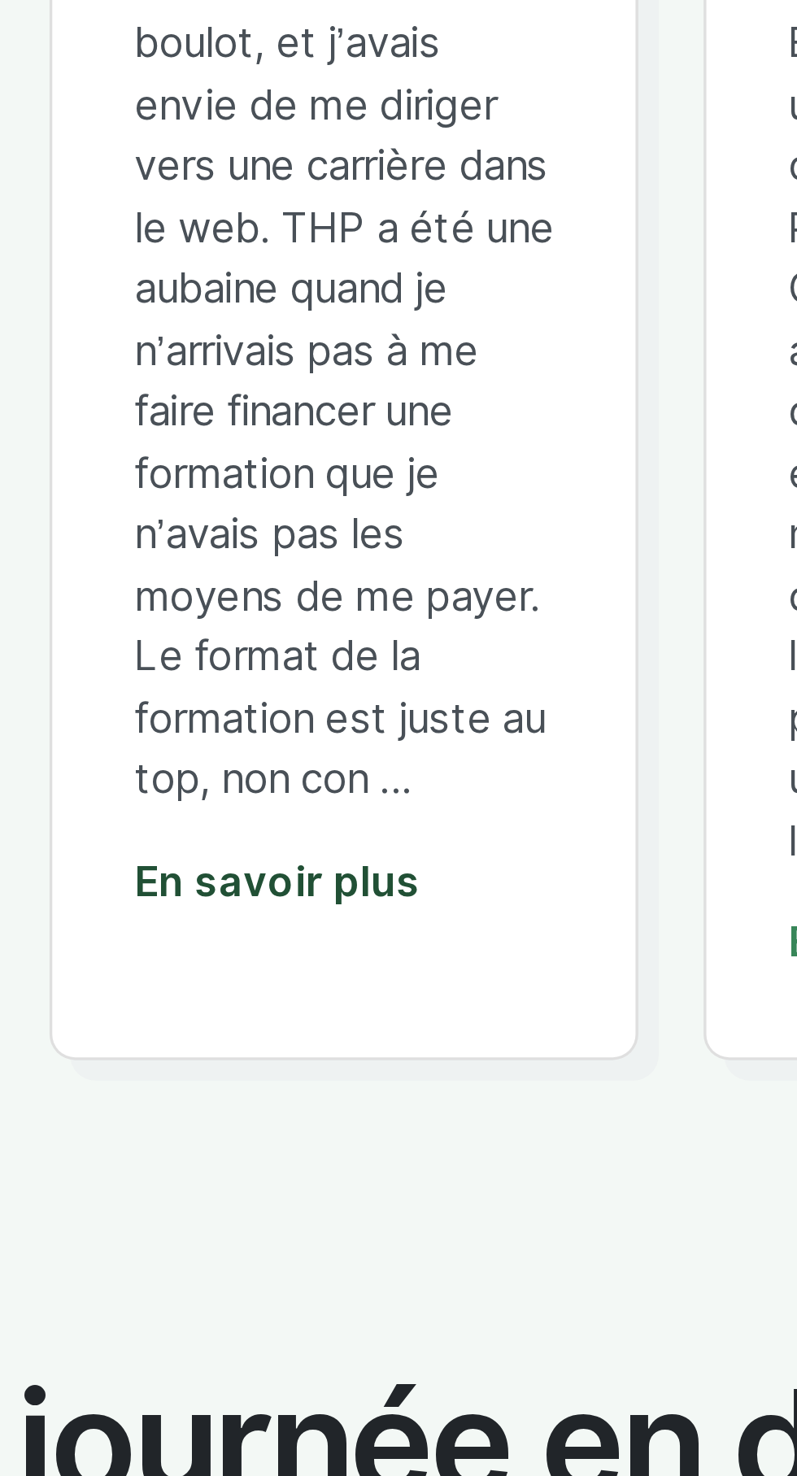
click at [303, 621] on link "En savoir plus" at bounding box center [280, 613] width 85 height 15
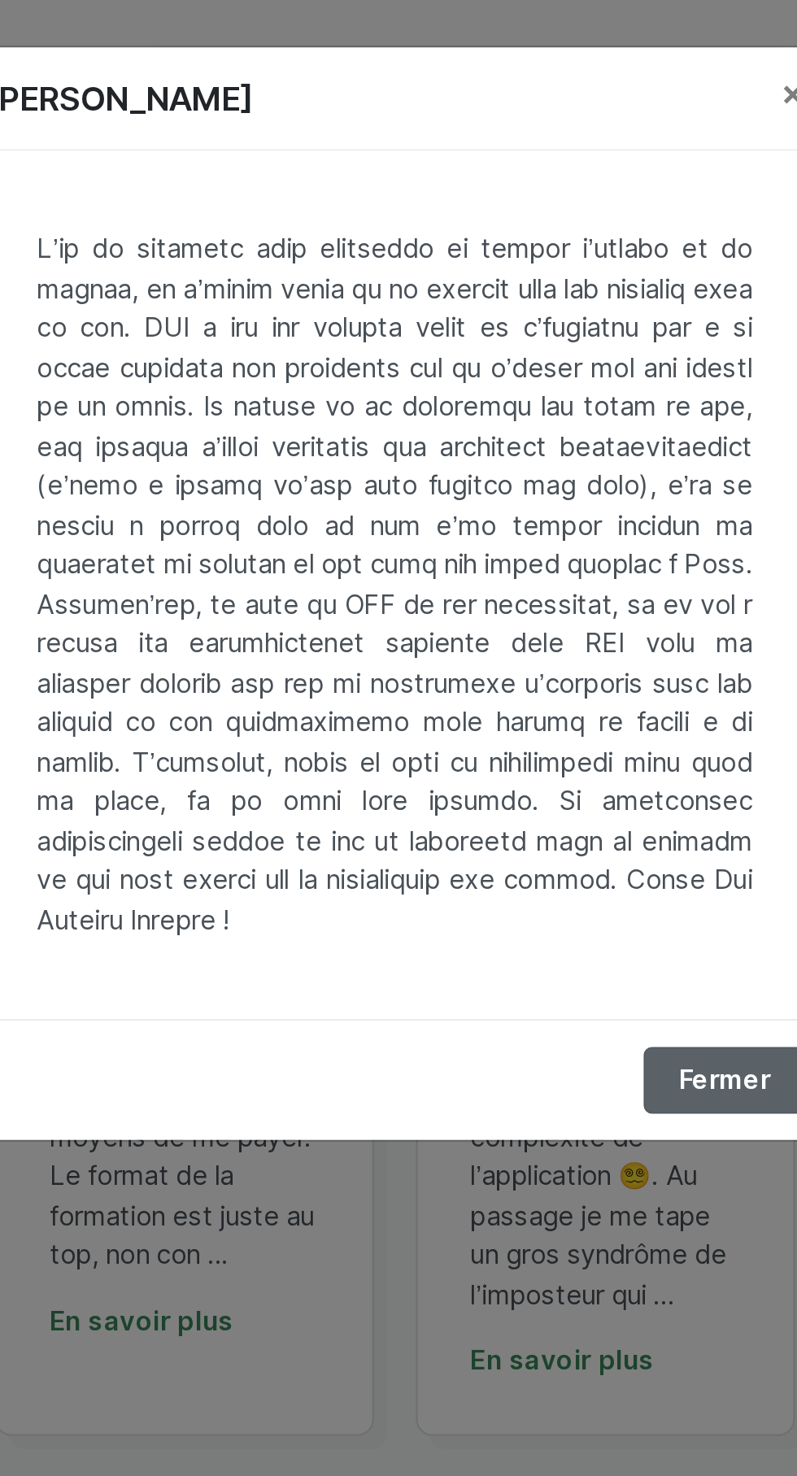
click at [551, 499] on button "Fermer" at bounding box center [551, 501] width 75 height 31
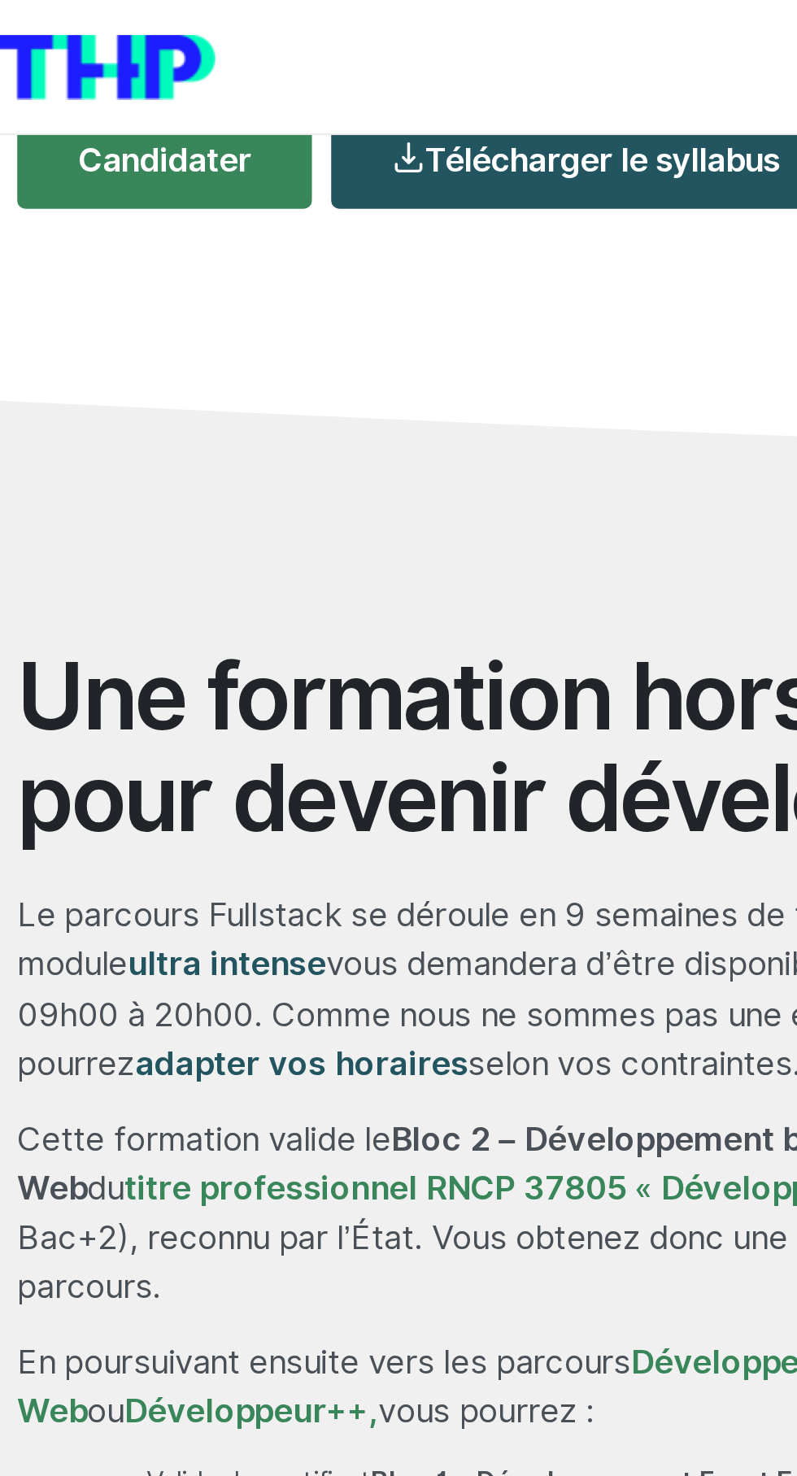
scroll to position [0, 0]
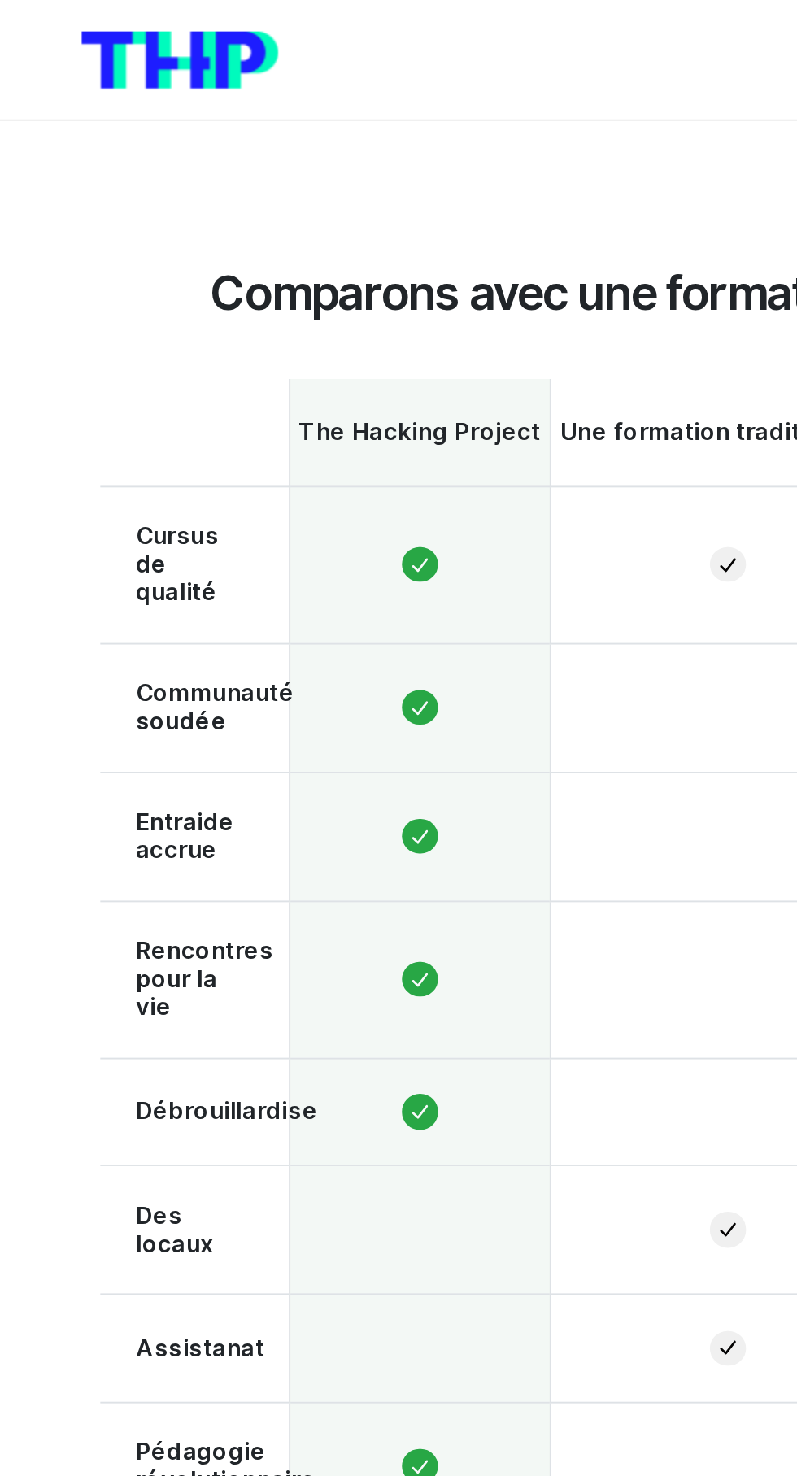
scroll to position [889, 0]
